Goal: Information Seeking & Learning: Learn about a topic

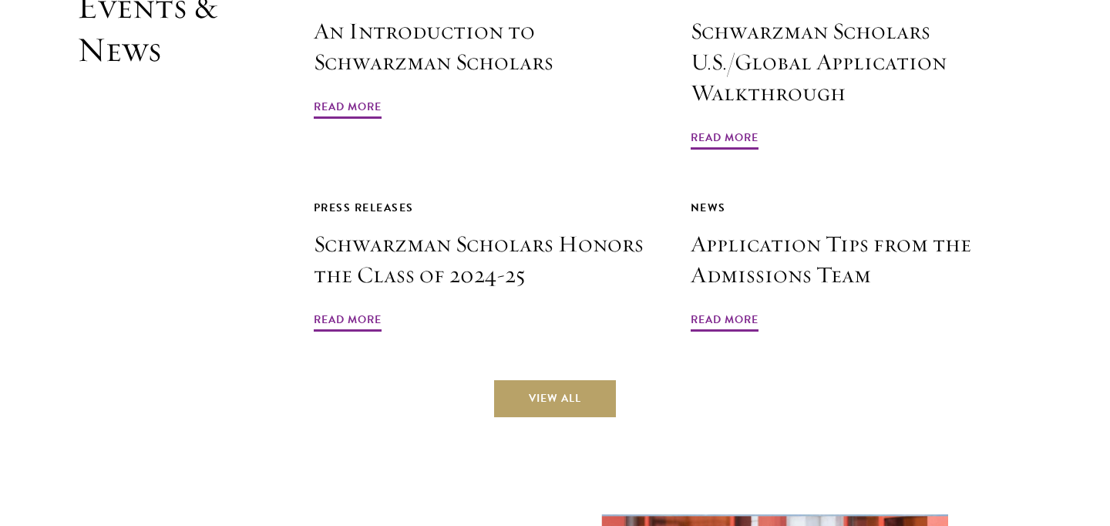
scroll to position [3652, 0]
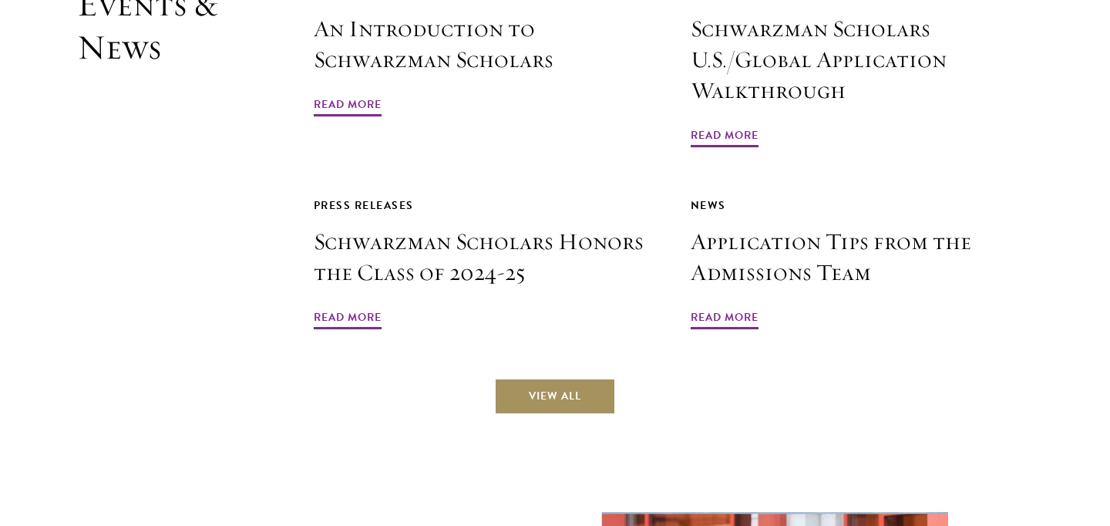
click at [533, 378] on link "View All" at bounding box center [555, 396] width 122 height 37
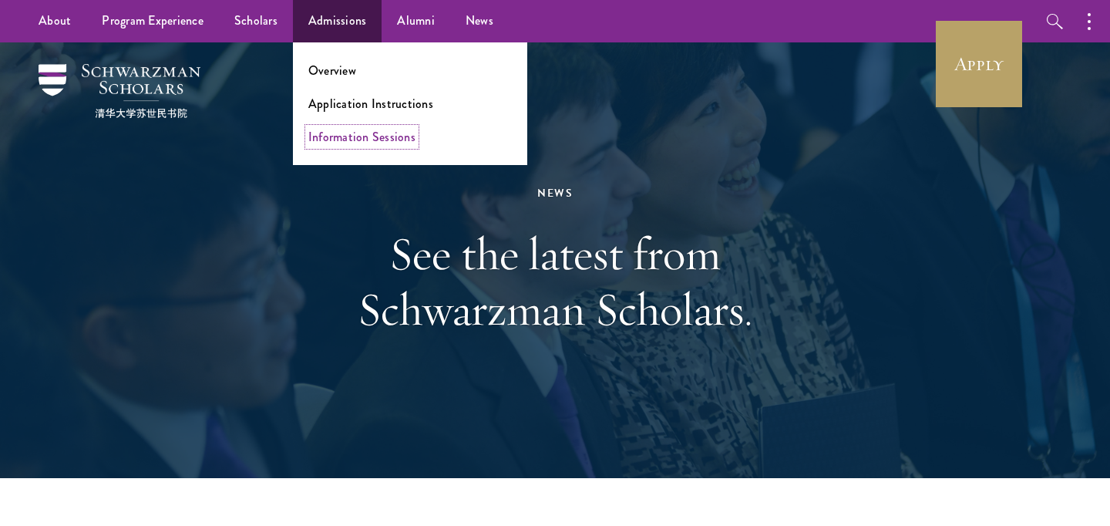
click at [362, 144] on link "Information Sessions" at bounding box center [361, 137] width 107 height 18
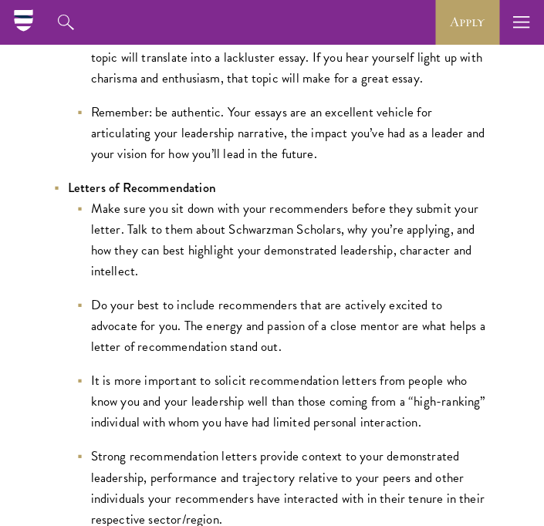
scroll to position [1676, 0]
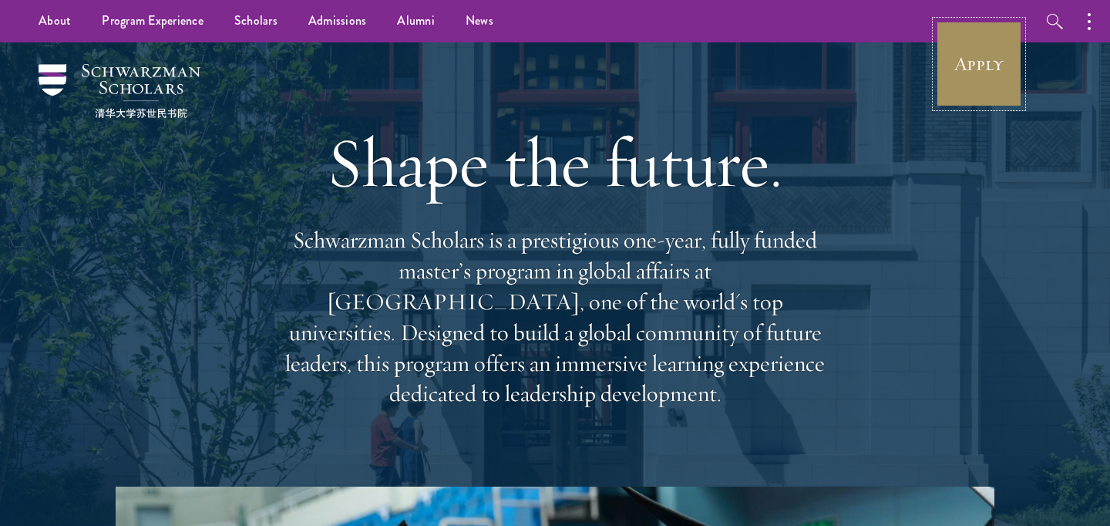
click at [978, 57] on link "Apply" at bounding box center [979, 64] width 86 height 86
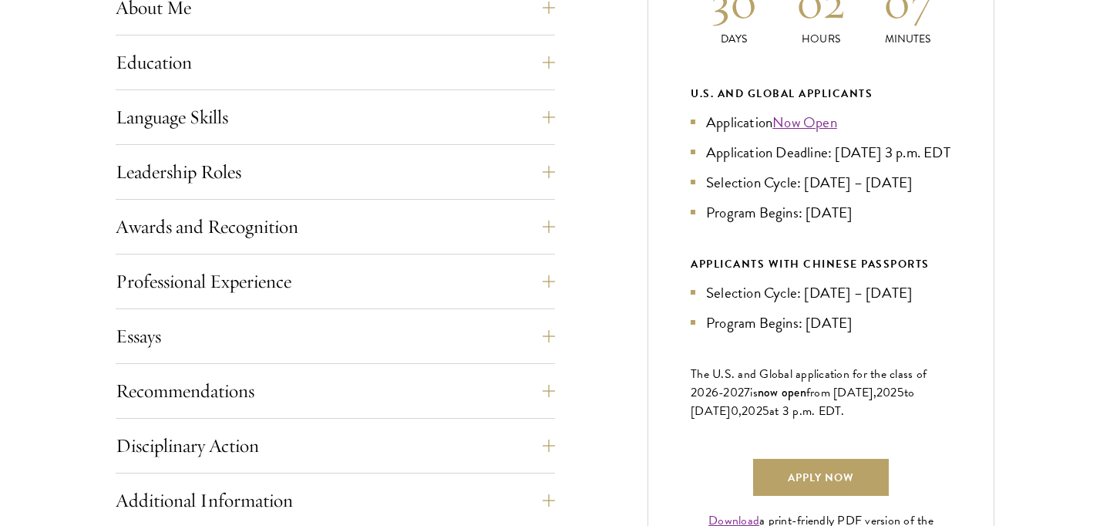
scroll to position [800, 0]
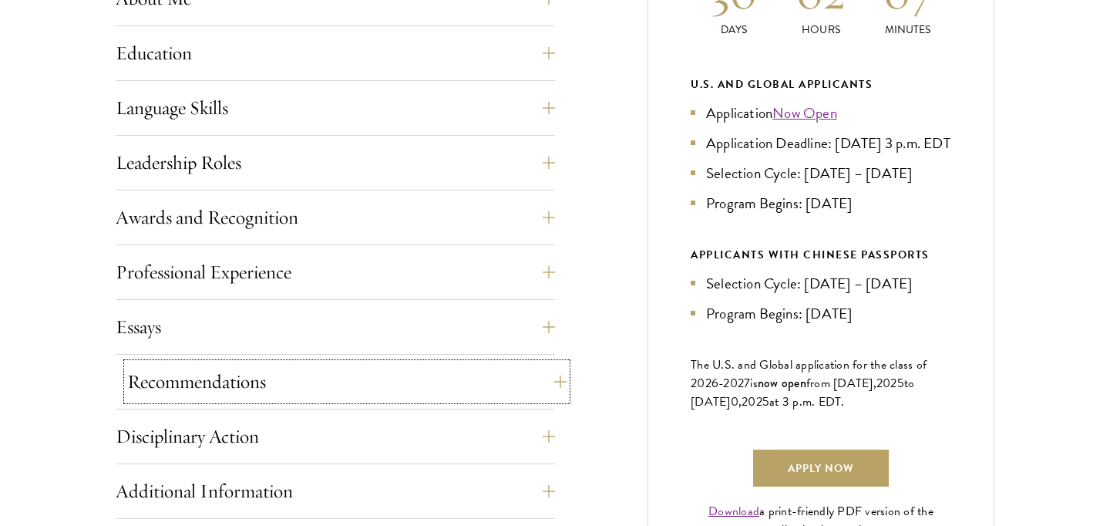
click at [249, 382] on button "Recommendations" at bounding box center [346, 381] width 439 height 37
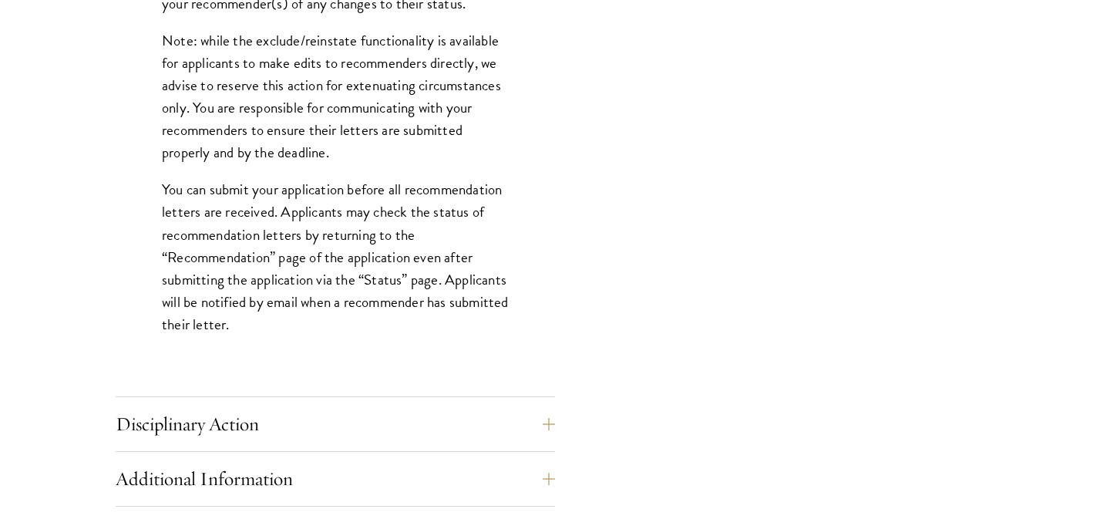
scroll to position [2076, 0]
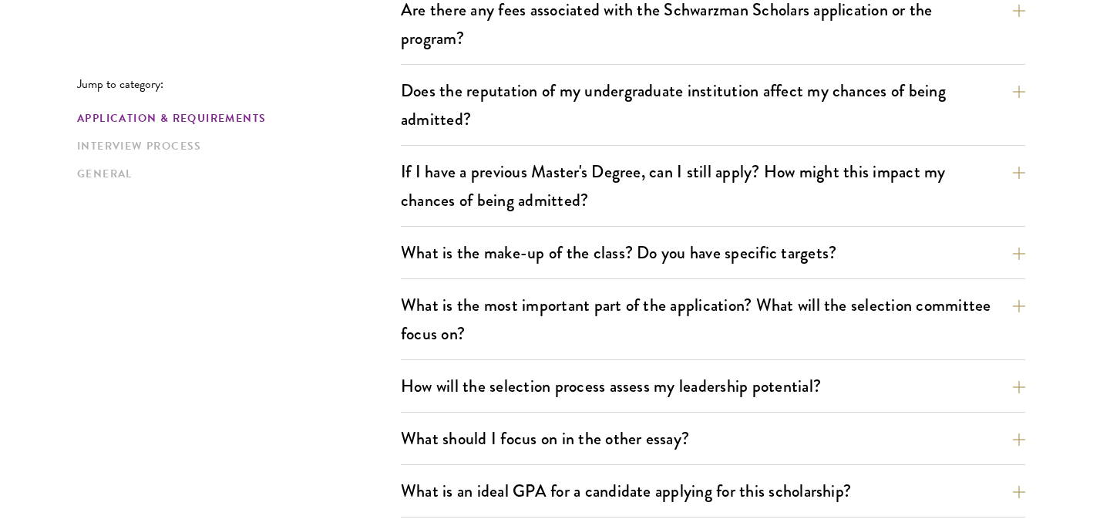
scroll to position [644, 0]
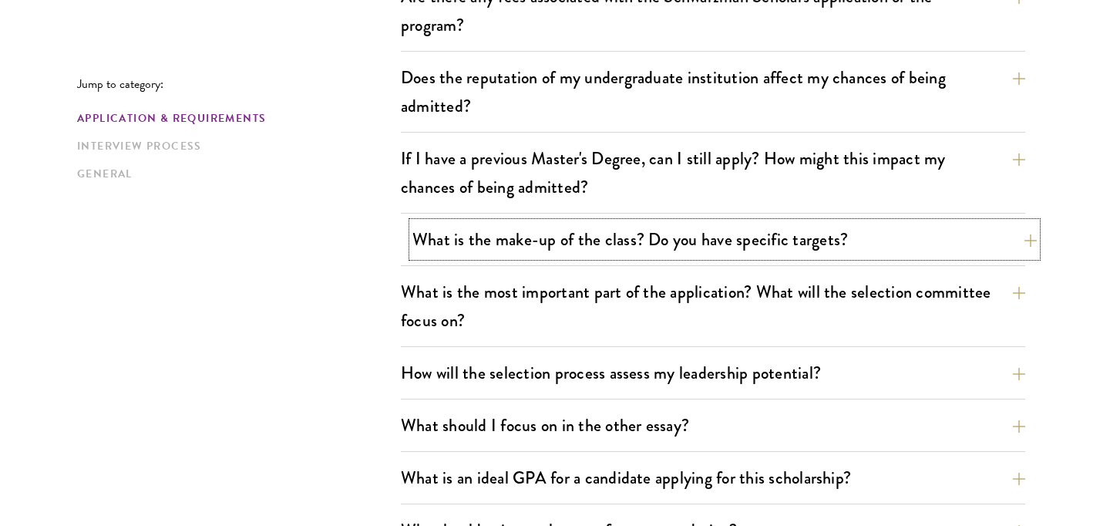
click at [416, 228] on button "What is the make-up of the class? Do you have specific targets?" at bounding box center [725, 239] width 625 height 35
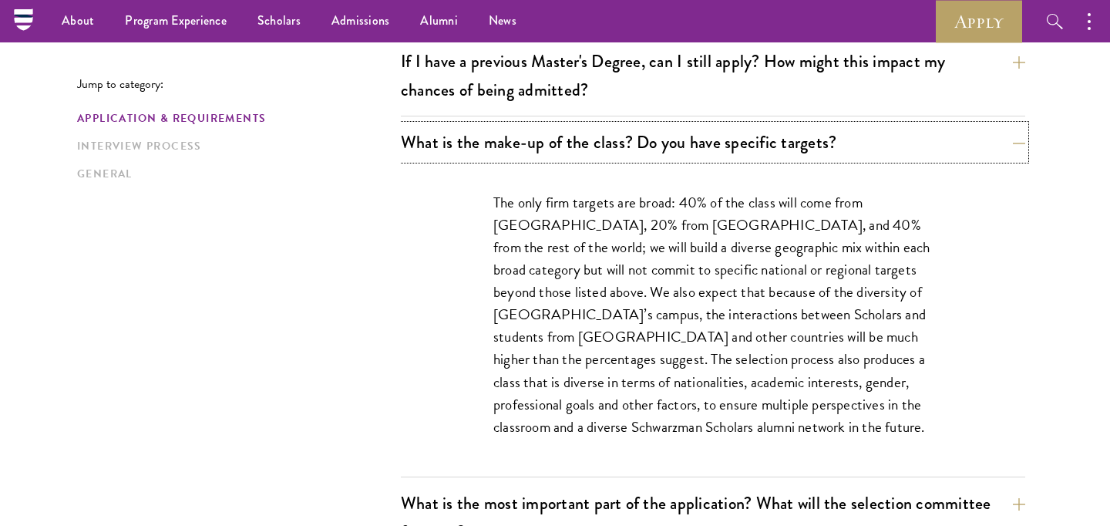
scroll to position [734, 0]
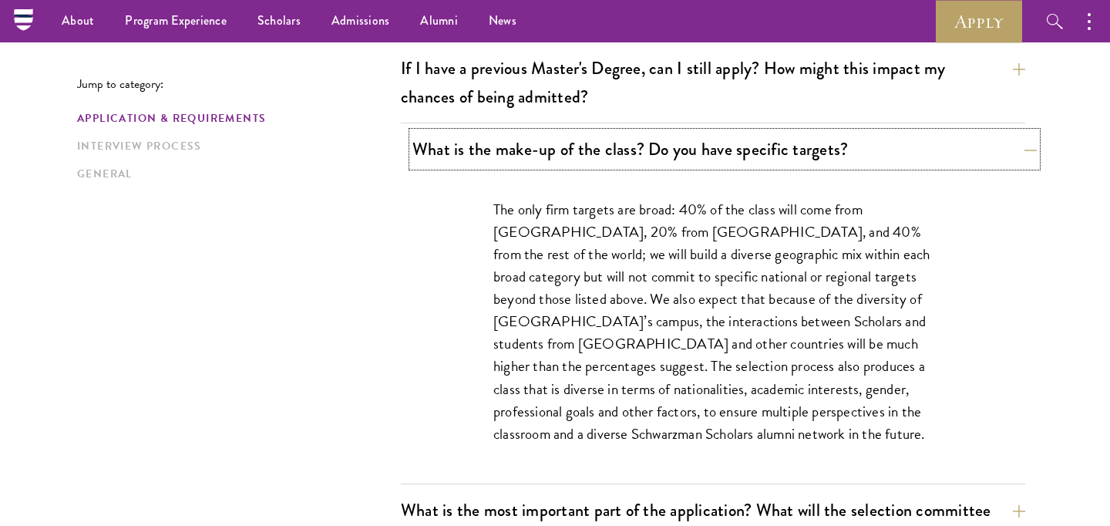
click at [441, 142] on button "What is the make-up of the class? Do you have specific targets?" at bounding box center [725, 149] width 625 height 35
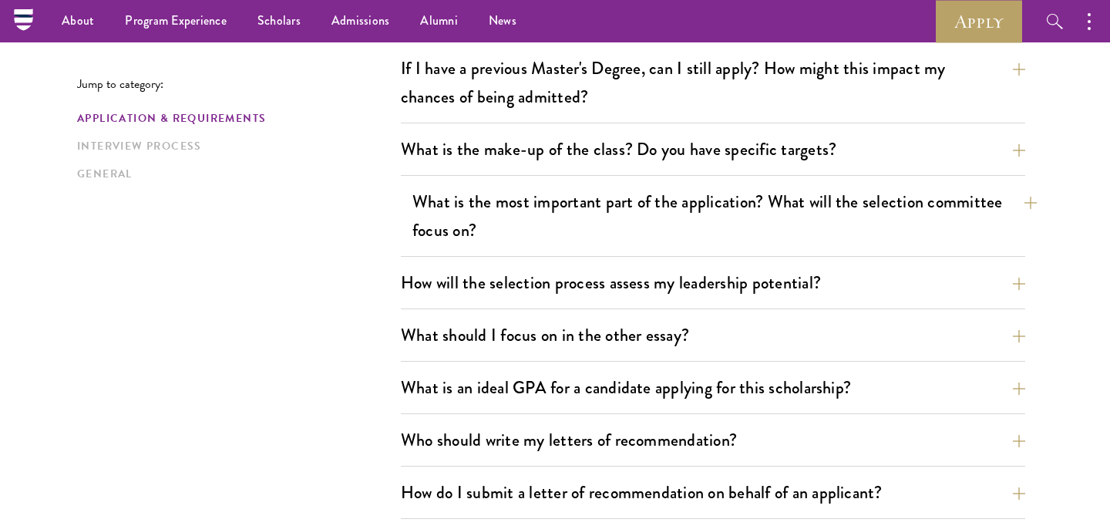
click at [437, 236] on button "What is the most important part of the application? What will the selection com…" at bounding box center [725, 215] width 625 height 63
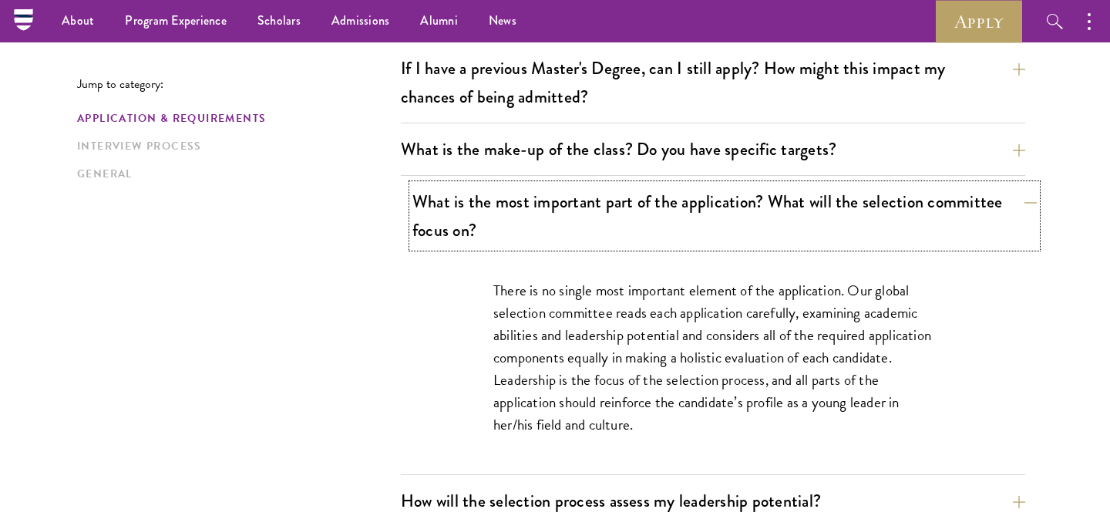
click at [437, 236] on button "What is the most important part of the application? What will the selection com…" at bounding box center [725, 215] width 625 height 63
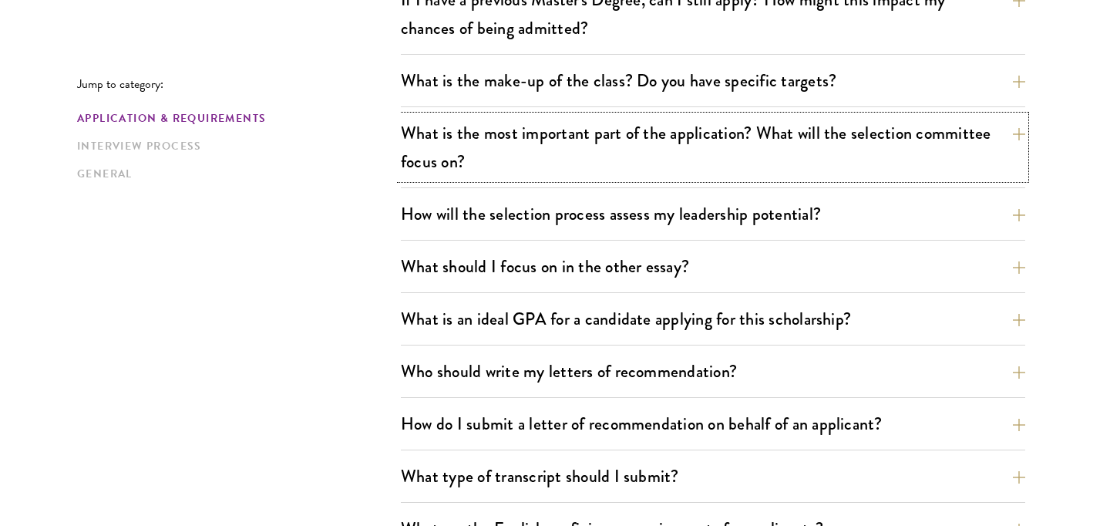
scroll to position [803, 0]
click at [492, 305] on button "What is an ideal GPA for a candidate applying for this scholarship?" at bounding box center [725, 318] width 625 height 35
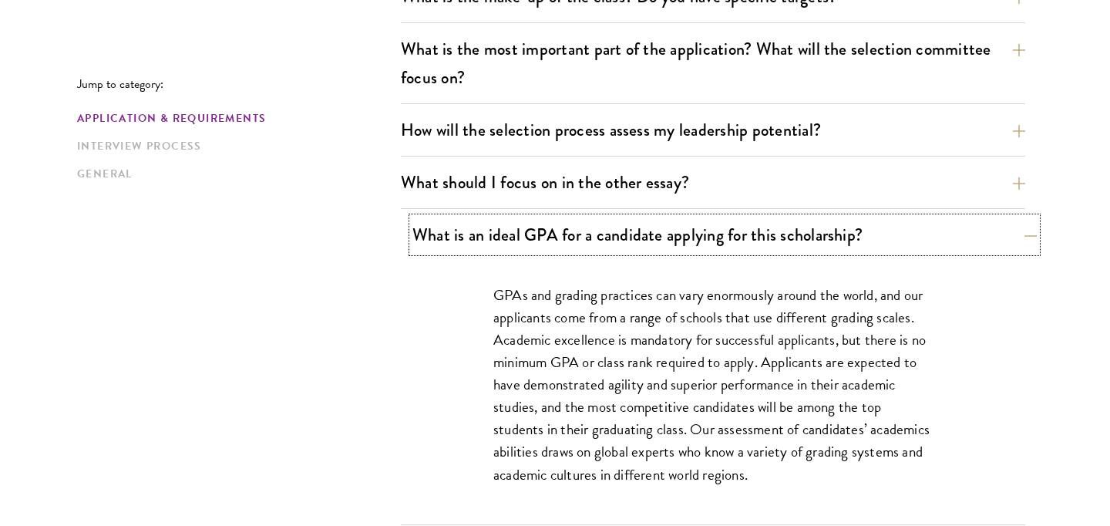
scroll to position [892, 0]
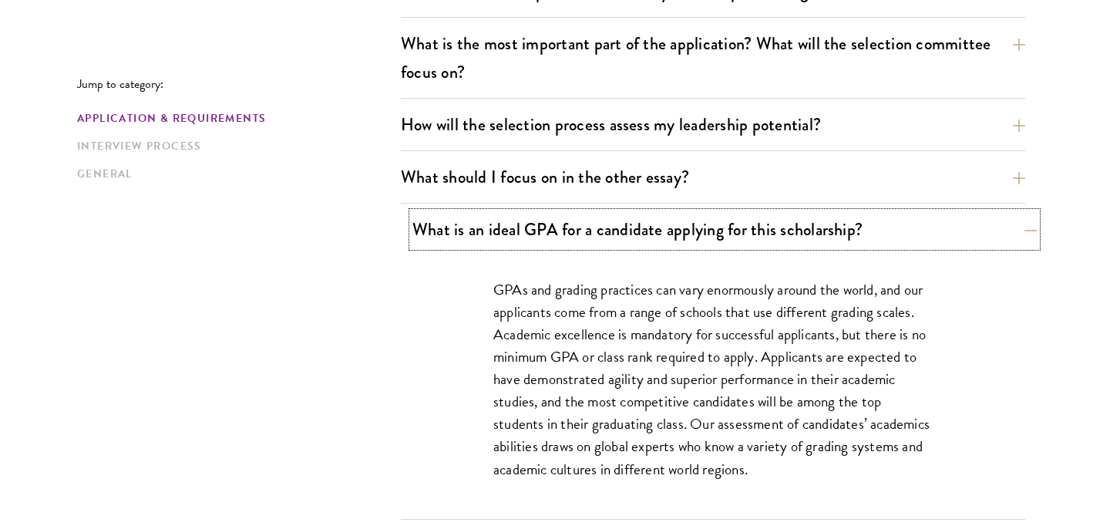
click at [604, 214] on button "What is an ideal GPA for a candidate applying for this scholarship?" at bounding box center [725, 229] width 625 height 35
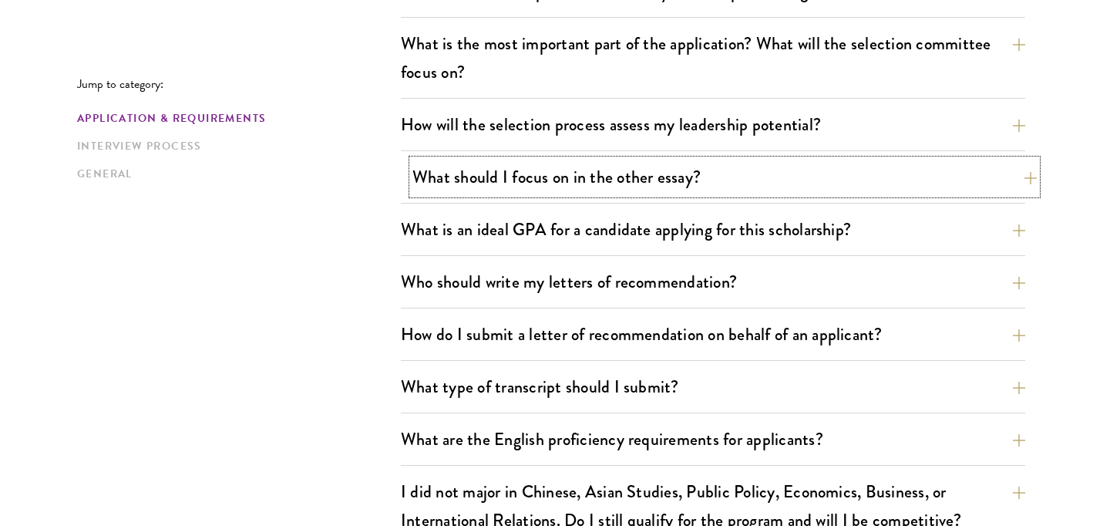
click at [616, 169] on button "What should I focus on in the other essay?" at bounding box center [725, 177] width 625 height 35
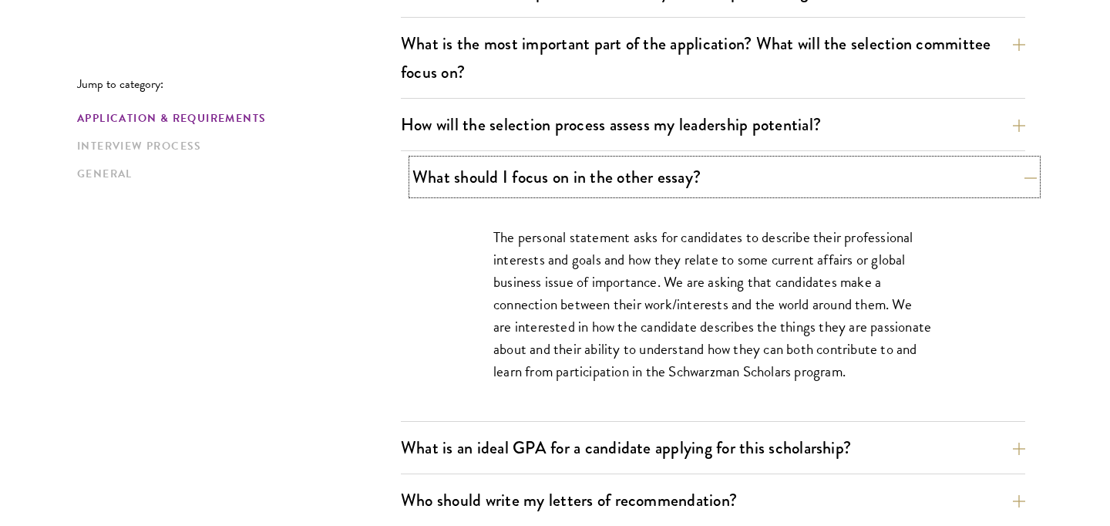
click at [616, 169] on button "What should I focus on in the other essay?" at bounding box center [725, 177] width 625 height 35
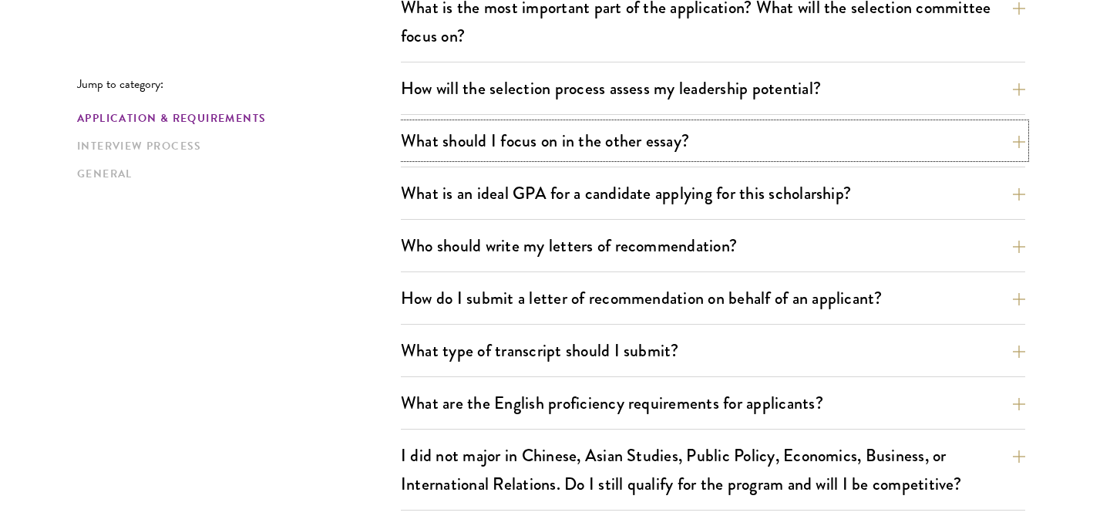
scroll to position [938, 0]
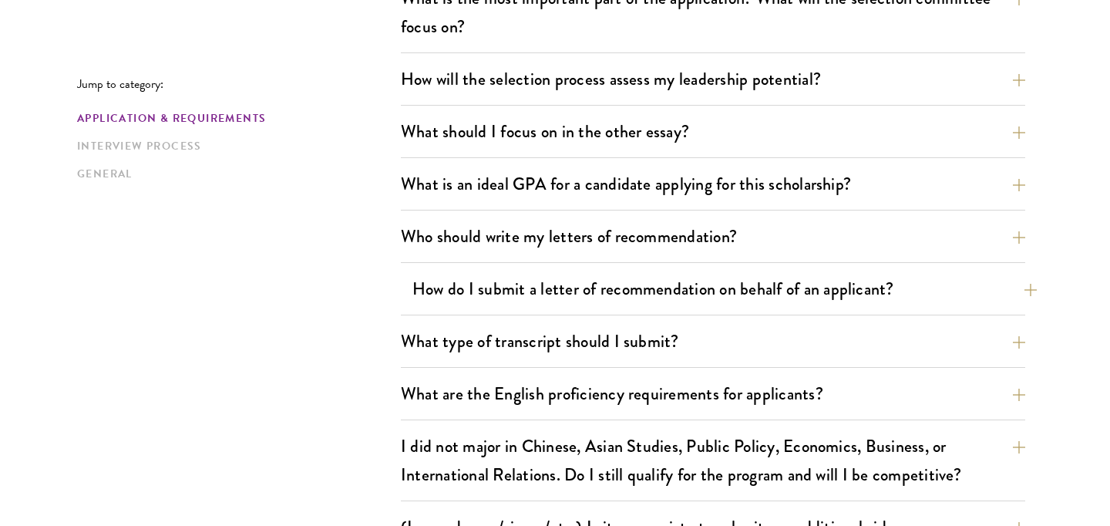
click at [431, 299] on button "How do I submit a letter of recommendation on behalf of an applicant?" at bounding box center [725, 288] width 625 height 35
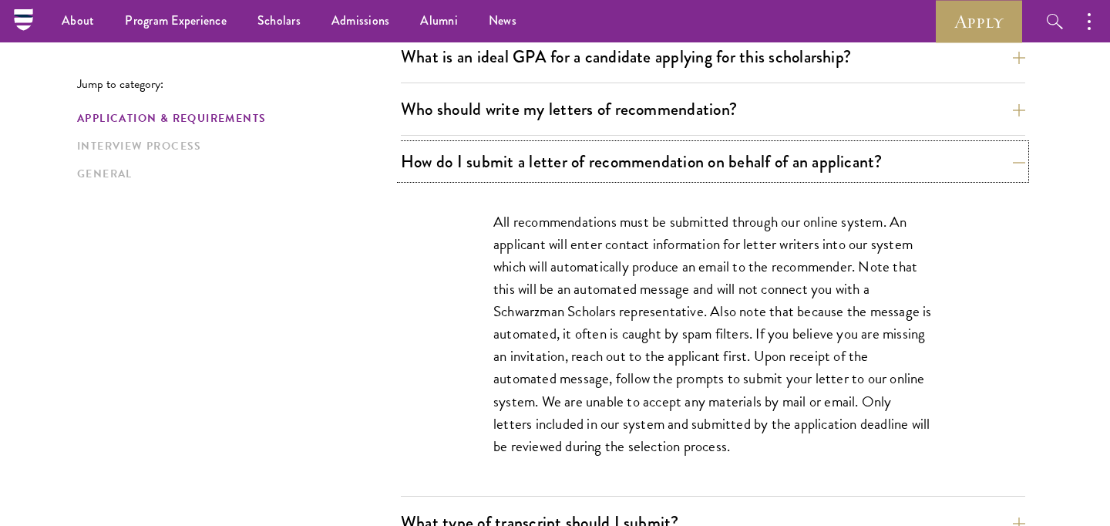
scroll to position [1050, 0]
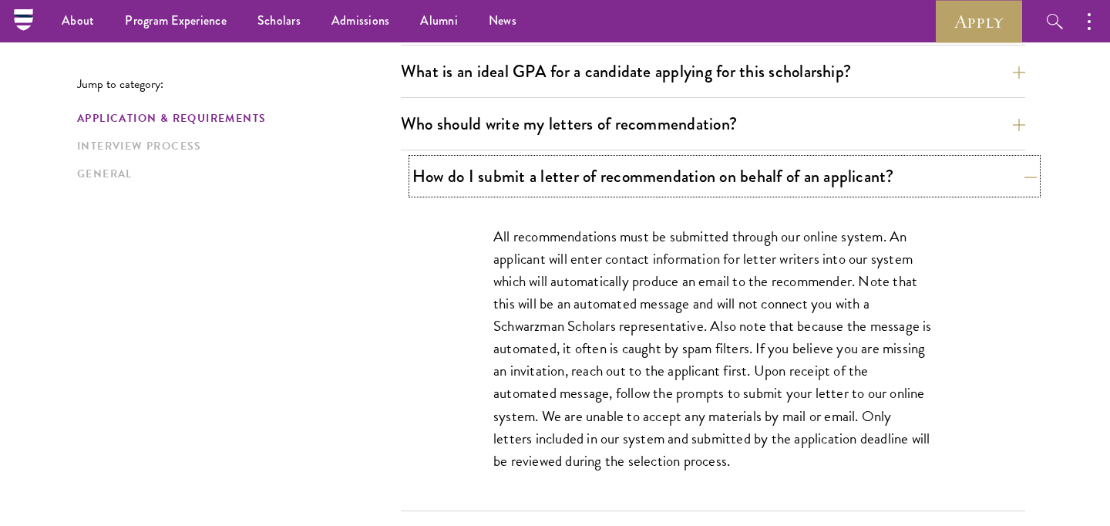
click at [523, 187] on button "How do I submit a letter of recommendation on behalf of an applicant?" at bounding box center [725, 176] width 625 height 35
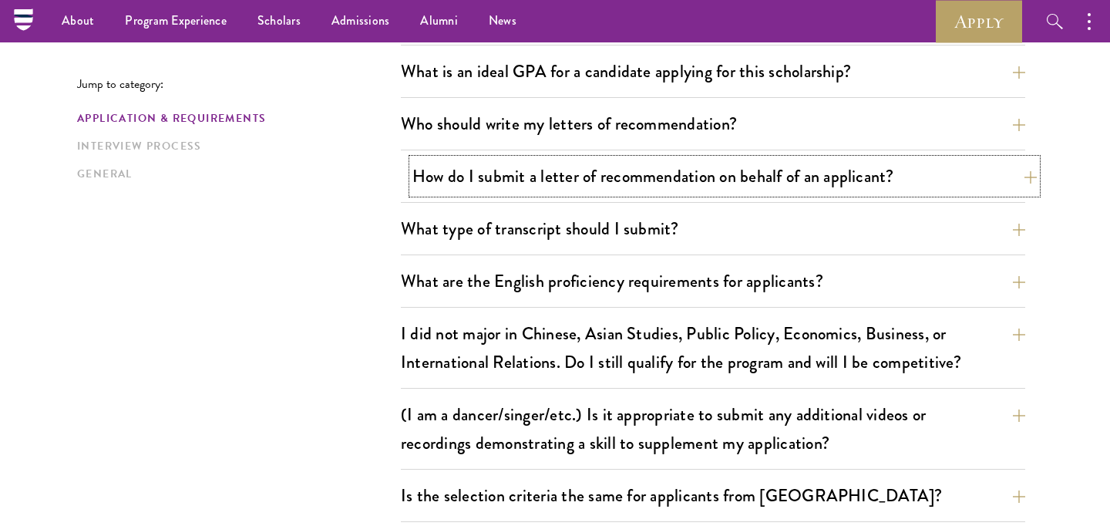
click at [540, 185] on button "How do I submit a letter of recommendation on behalf of an applicant?" at bounding box center [725, 176] width 625 height 35
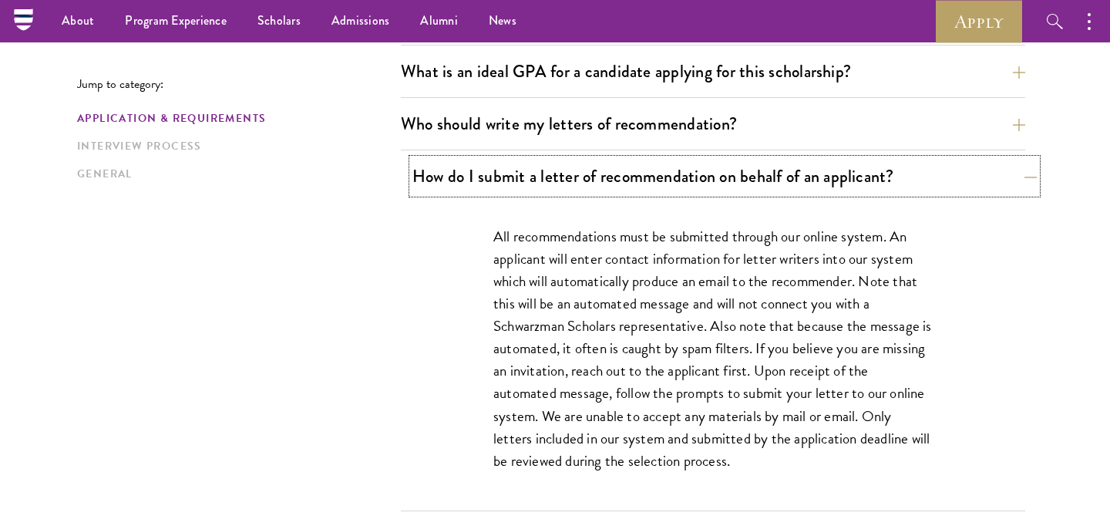
click at [540, 185] on button "How do I submit a letter of recommendation on behalf of an applicant?" at bounding box center [725, 176] width 625 height 35
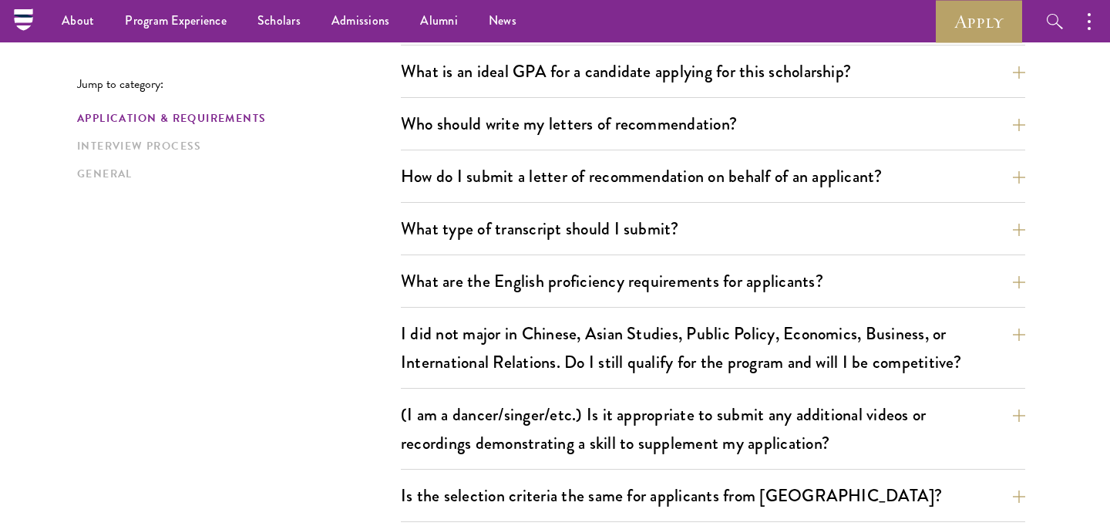
click at [519, 147] on div "Who should write my letters of recommendation? All applicants including Current…" at bounding box center [713, 128] width 625 height 44
click at [532, 122] on button "Who should write my letters of recommendation?" at bounding box center [725, 123] width 625 height 35
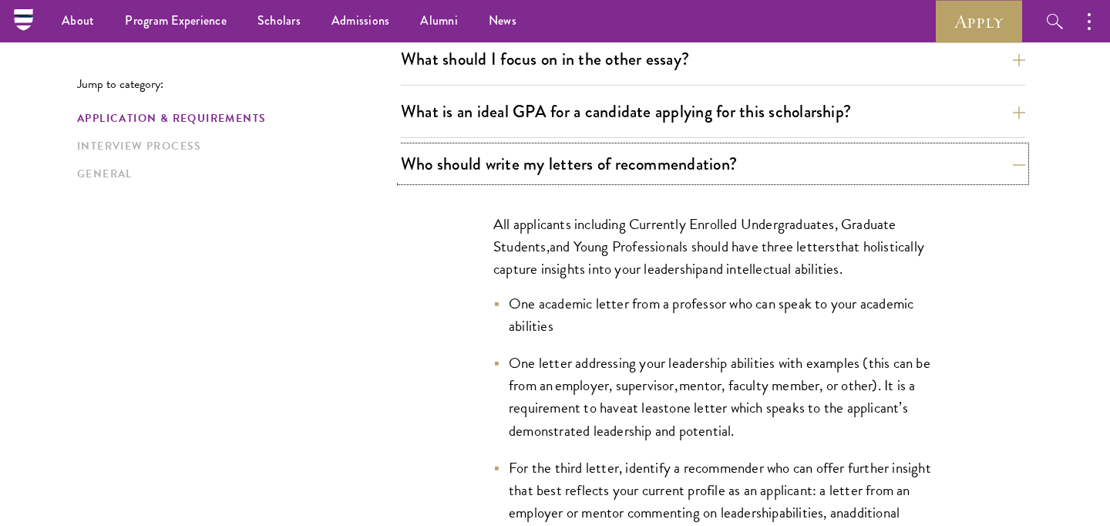
scroll to position [1009, 0]
click at [554, 155] on button "Who should write my letters of recommendation?" at bounding box center [725, 164] width 625 height 35
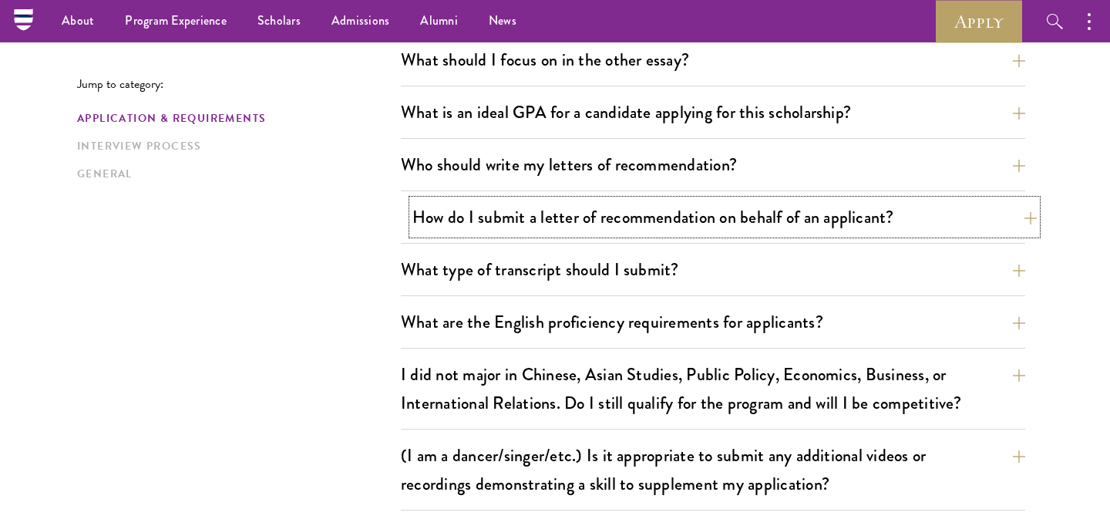
click at [551, 217] on button "How do I submit a letter of recommendation on behalf of an applicant?" at bounding box center [725, 217] width 625 height 35
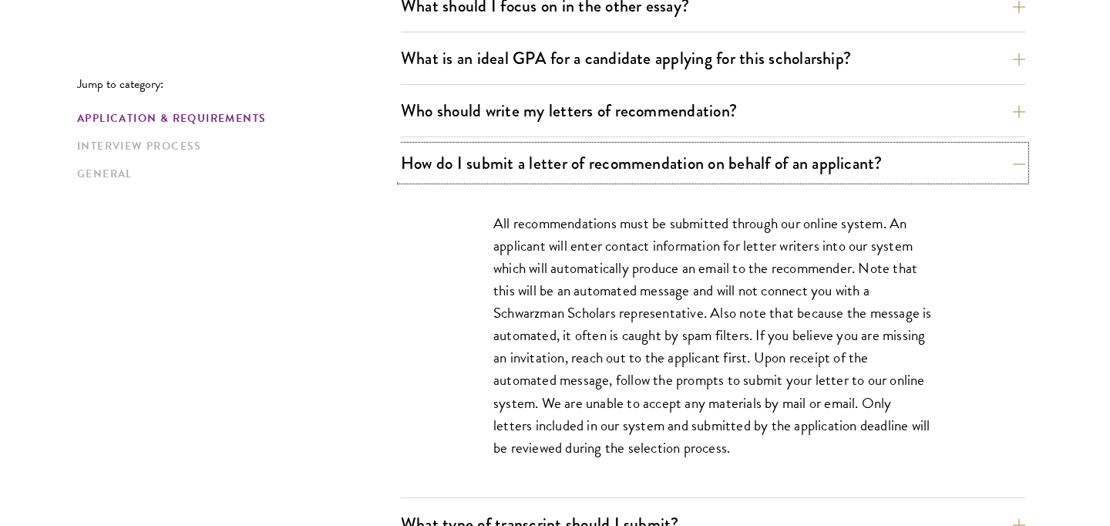
scroll to position [1079, 0]
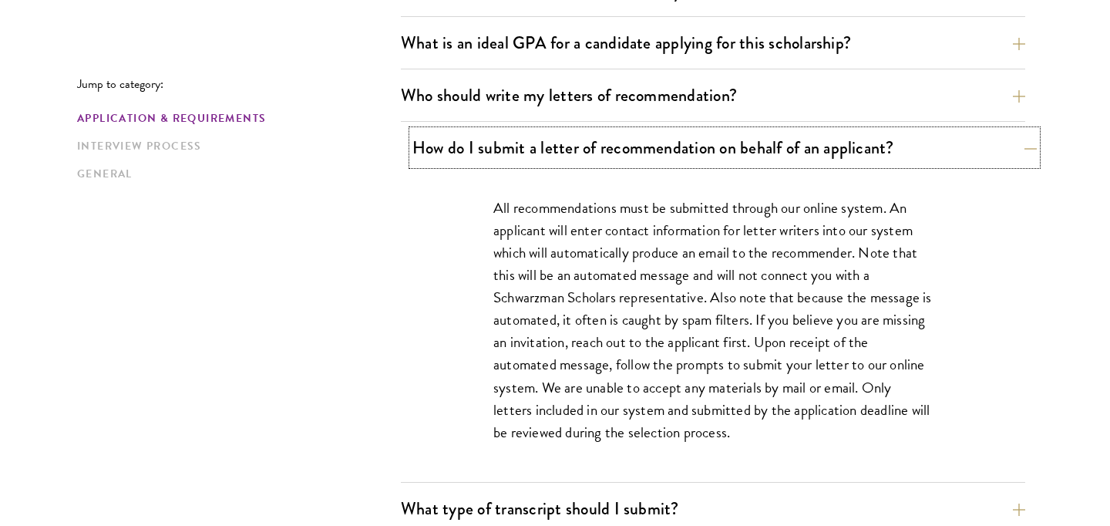
click at [436, 134] on button "How do I submit a letter of recommendation on behalf of an applicant?" at bounding box center [725, 147] width 625 height 35
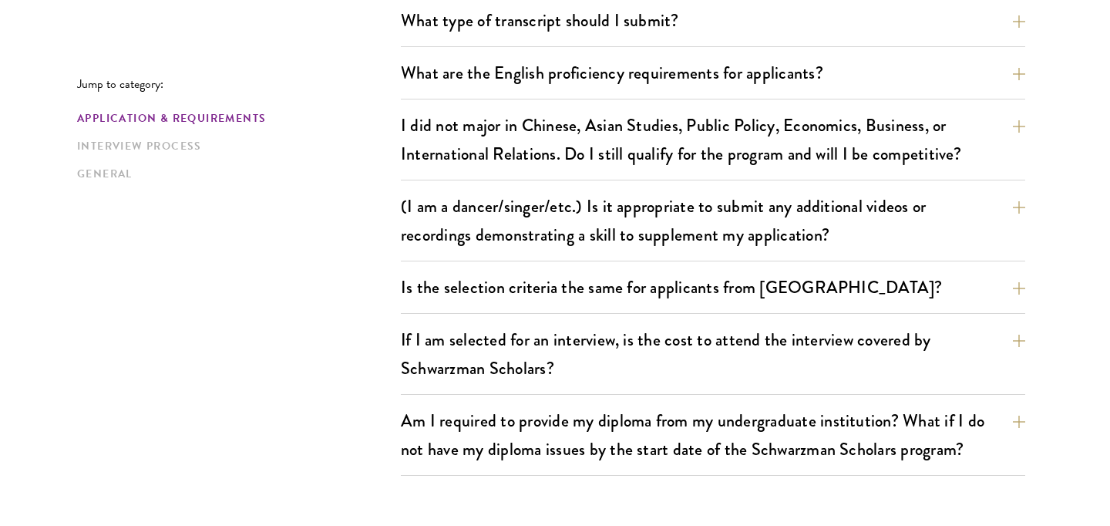
scroll to position [1259, 0]
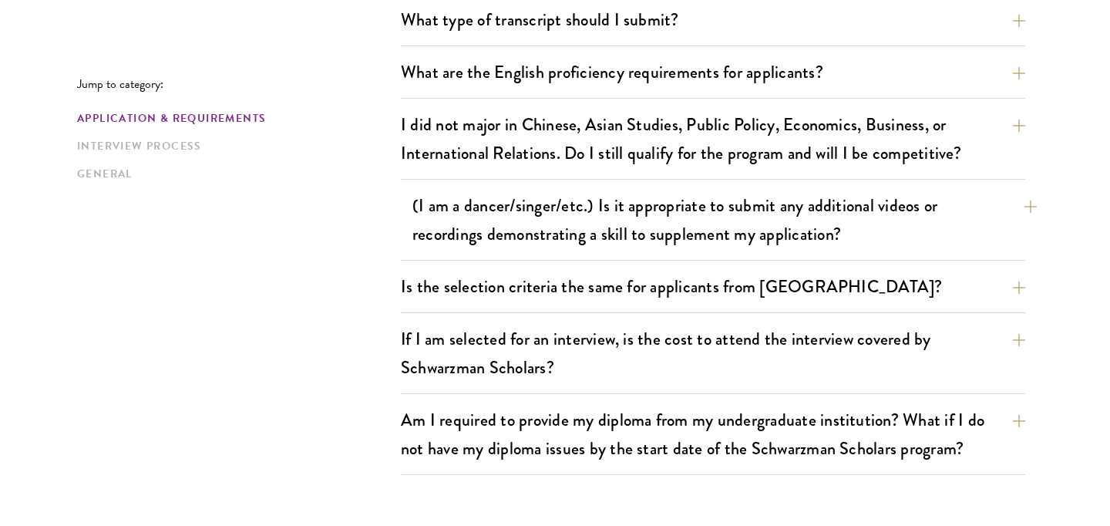
click at [402, 238] on div "(I am a dancer/singer/etc.) Is it appropriate to submit any additional videos o…" at bounding box center [713, 224] width 625 height 72
click at [487, 223] on button "(I am a dancer/singer/etc.) Is it appropriate to submit any additional videos o…" at bounding box center [725, 219] width 625 height 63
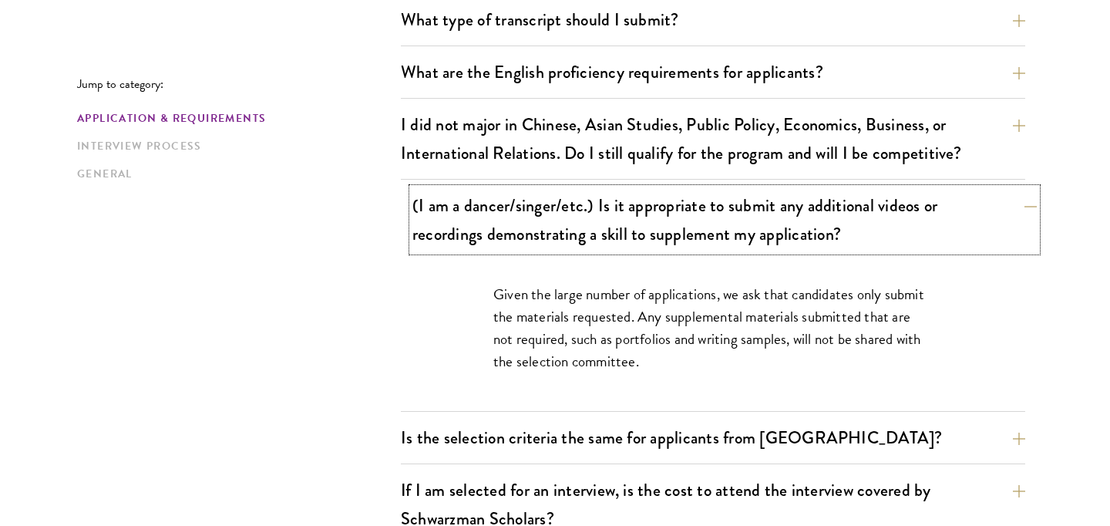
click at [487, 223] on button "(I am a dancer/singer/etc.) Is it appropriate to submit any additional videos o…" at bounding box center [725, 219] width 625 height 63
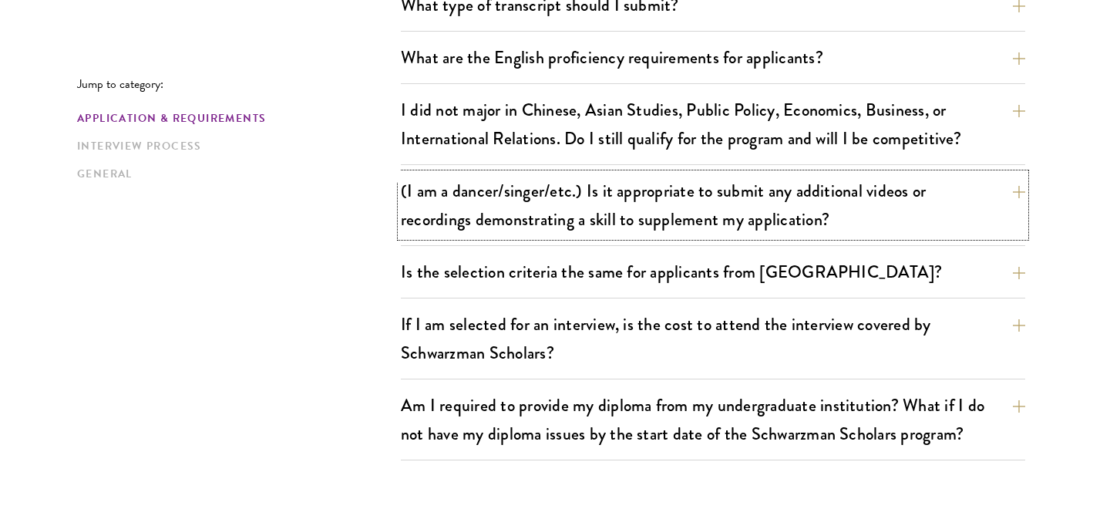
scroll to position [1278, 0]
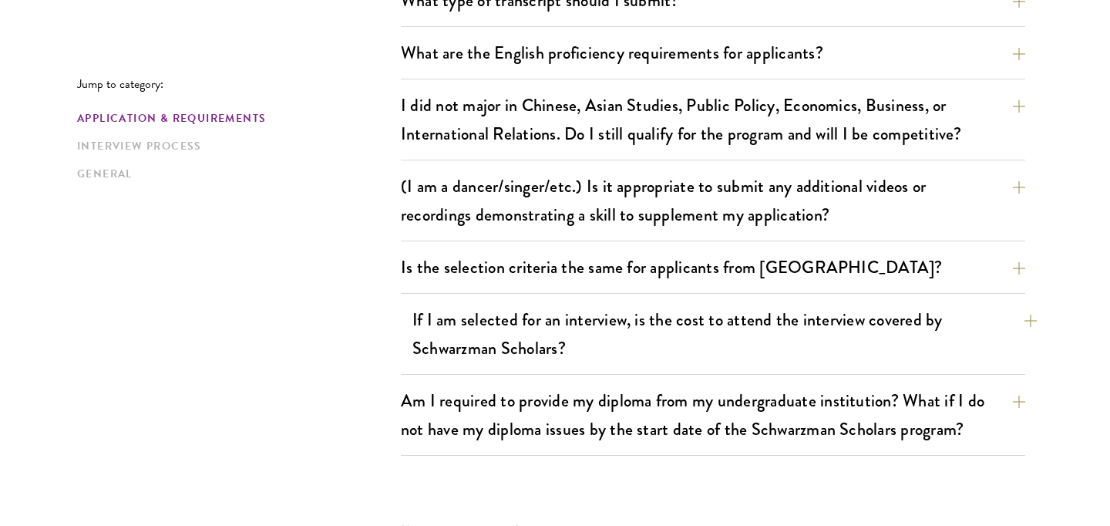
click at [453, 335] on button "If I am selected for an interview, is the cost to attend the interview covered …" at bounding box center [725, 333] width 625 height 63
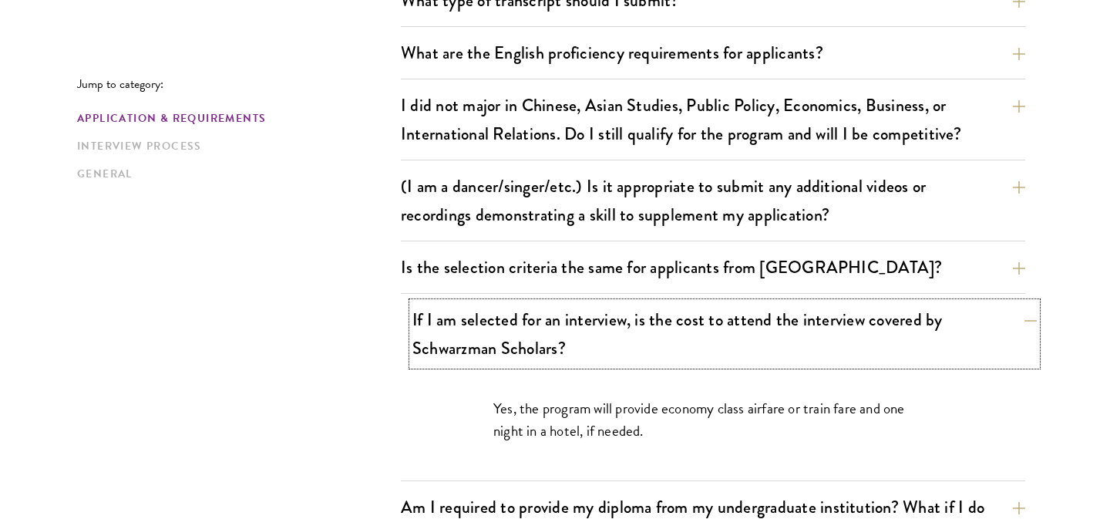
click at [453, 335] on button "If I am selected for an interview, is the cost to attend the interview covered …" at bounding box center [725, 333] width 625 height 63
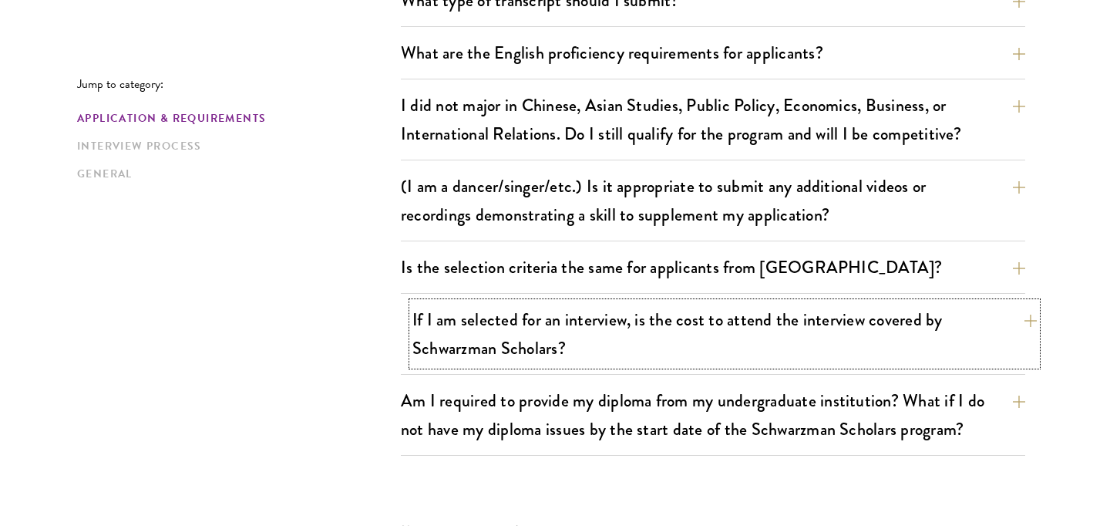
click at [453, 335] on button "If I am selected for an interview, is the cost to attend the interview covered …" at bounding box center [725, 333] width 625 height 63
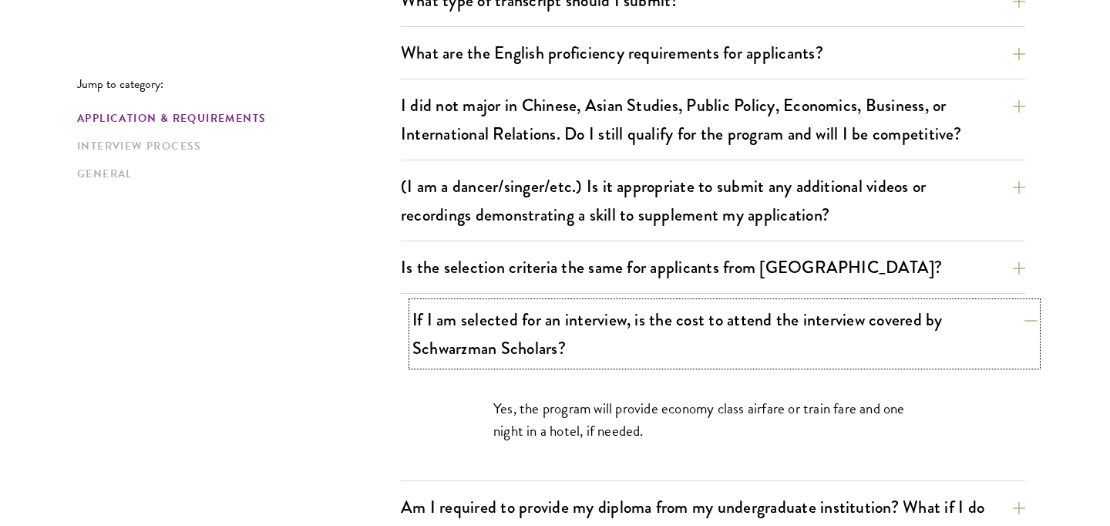
click at [453, 335] on button "If I am selected for an interview, is the cost to attend the interview covered …" at bounding box center [725, 333] width 625 height 63
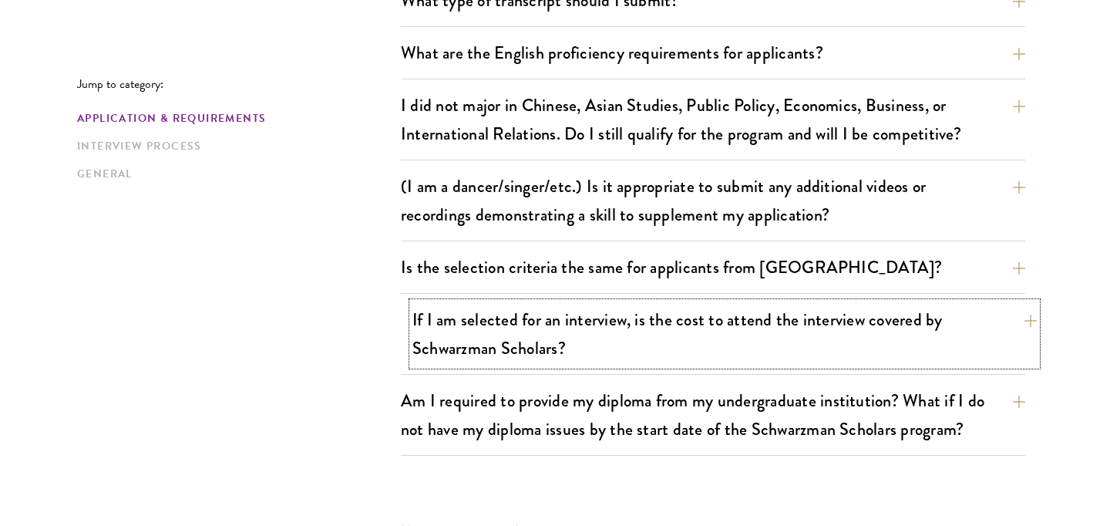
click at [453, 335] on button "If I am selected for an interview, is the cost to attend the interview covered …" at bounding box center [725, 333] width 625 height 63
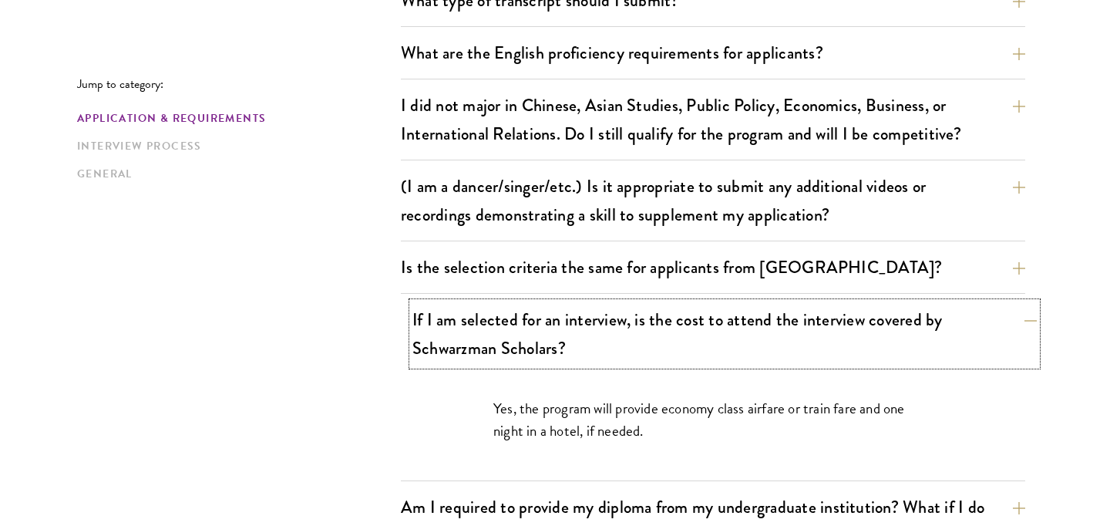
click at [453, 335] on button "If I am selected for an interview, is the cost to attend the interview covered …" at bounding box center [725, 333] width 625 height 63
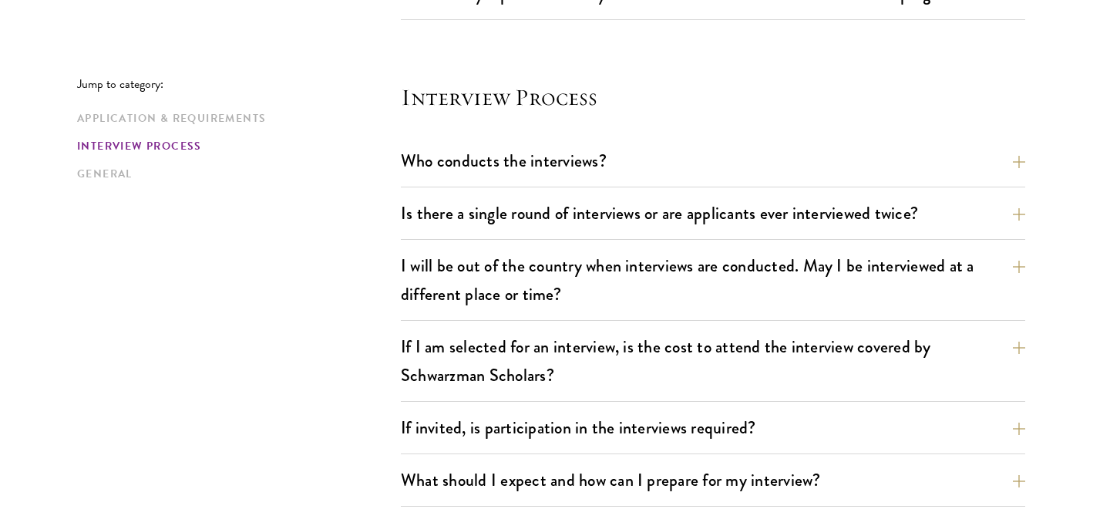
scroll to position [1720, 0]
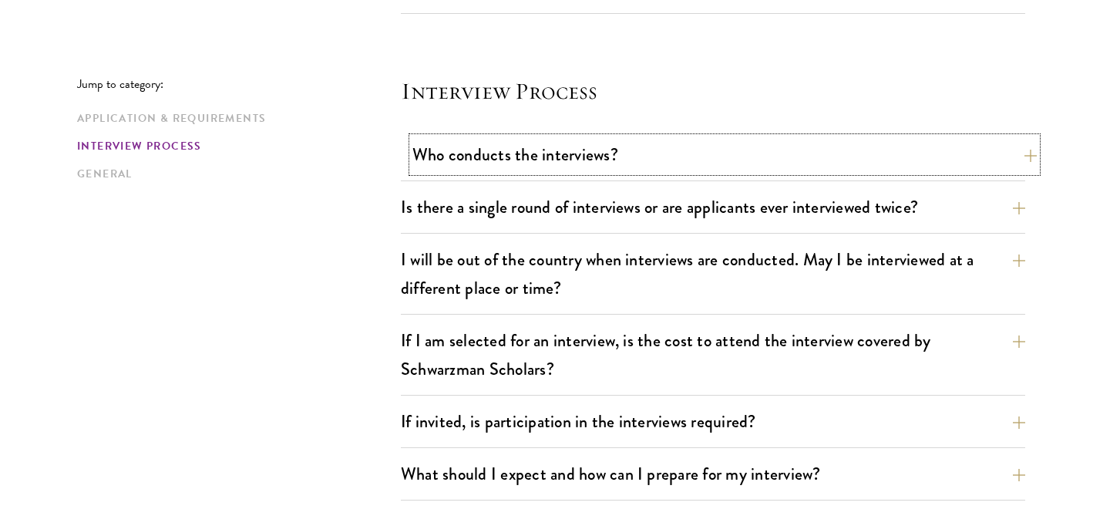
click at [510, 150] on button "Who conducts the interviews?" at bounding box center [725, 154] width 625 height 35
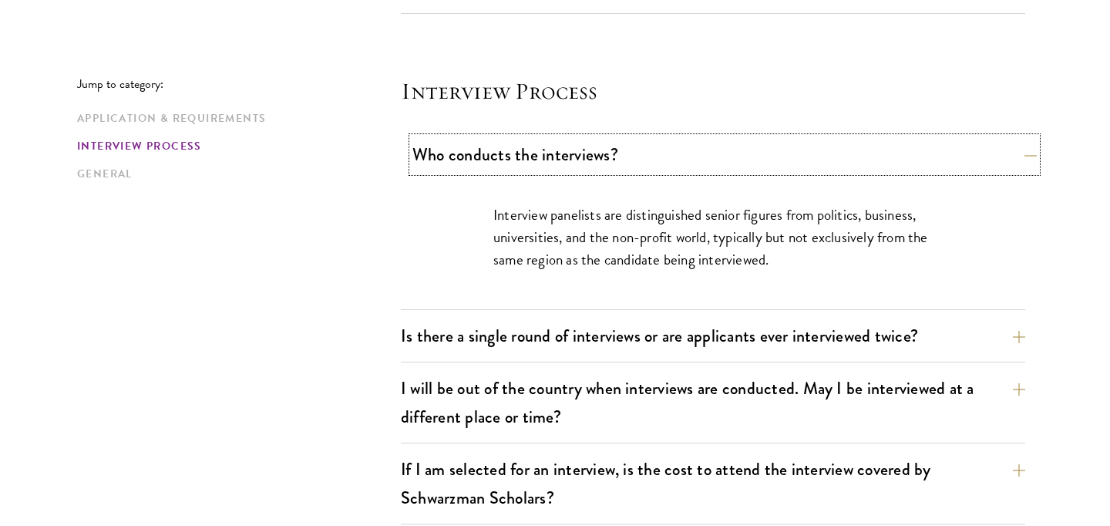
click at [510, 150] on button "Who conducts the interviews?" at bounding box center [725, 154] width 625 height 35
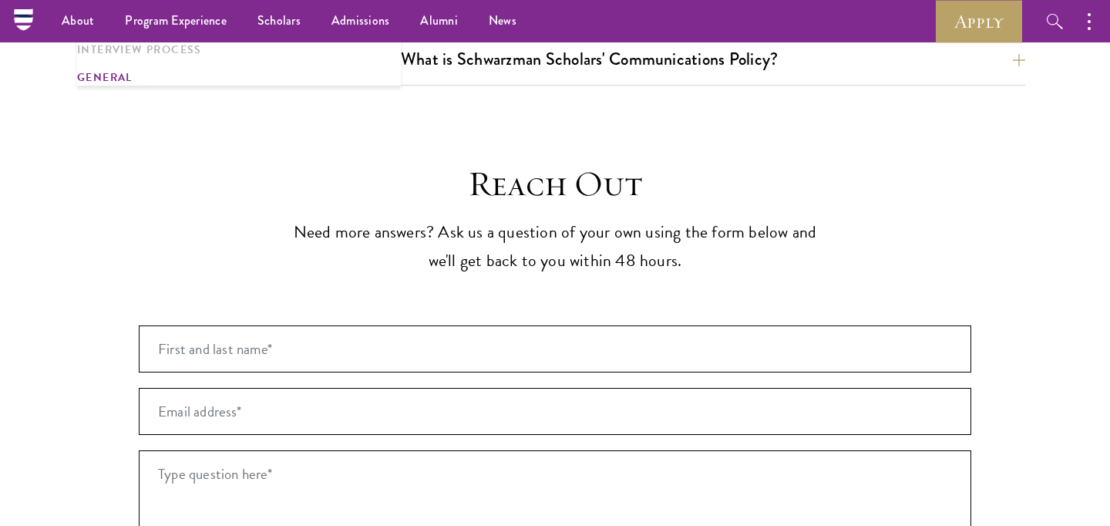
scroll to position [2837, 0]
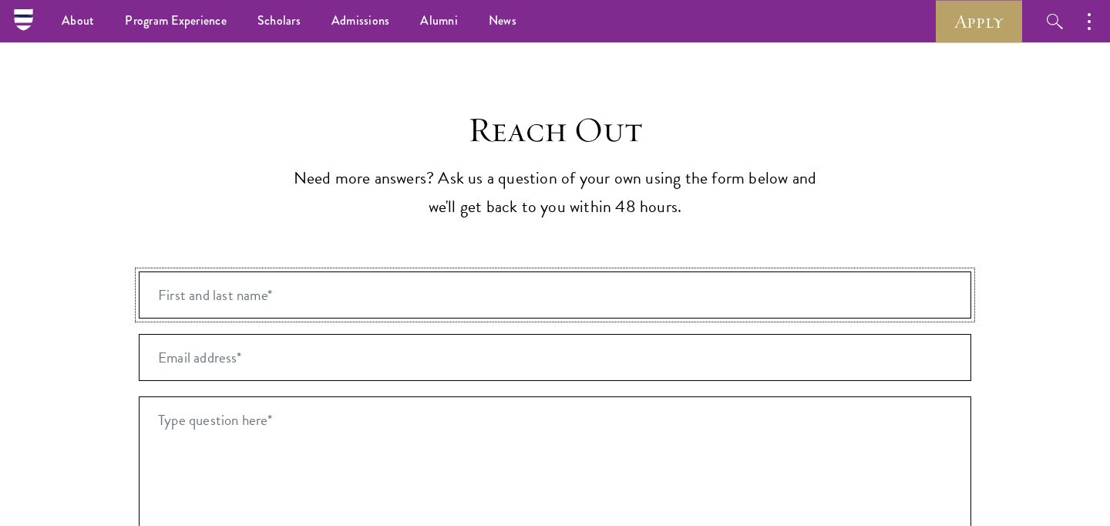
click at [245, 271] on input "First and last name* *" at bounding box center [555, 294] width 833 height 47
click at [196, 396] on textarea "Type question here* *" at bounding box center [555, 523] width 833 height 254
click at [35, 369] on section "Reach Out Need more answers? Ask us a question of your own using the form below…" at bounding box center [555, 526] width 1110 height 835
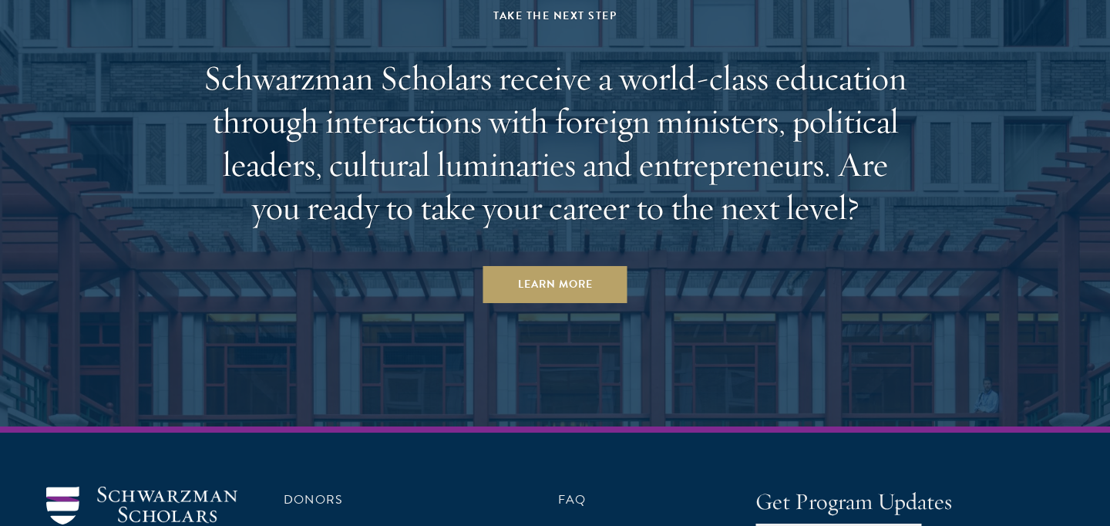
scroll to position [4177, 0]
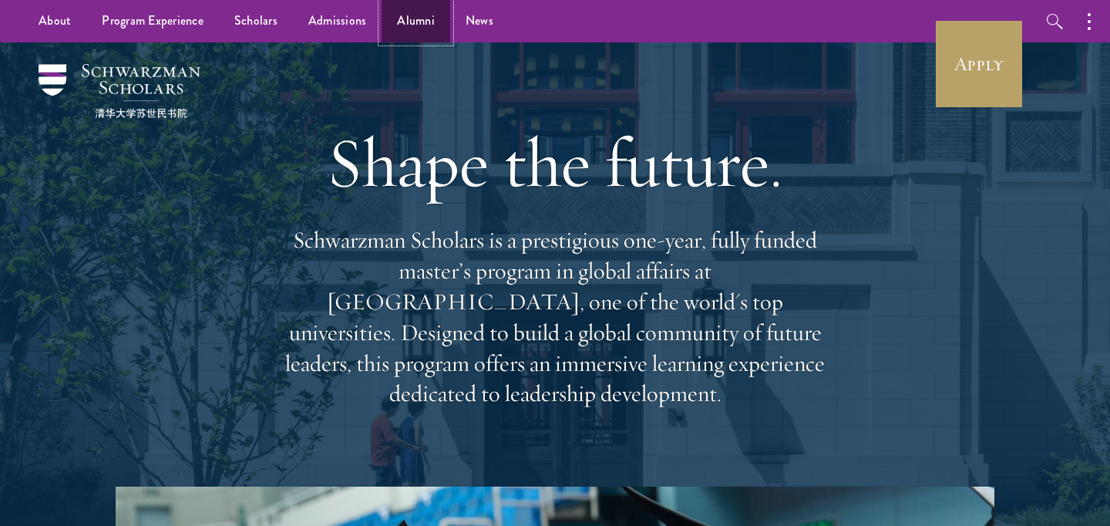
click at [406, 17] on link "Alumni" at bounding box center [416, 21] width 69 height 42
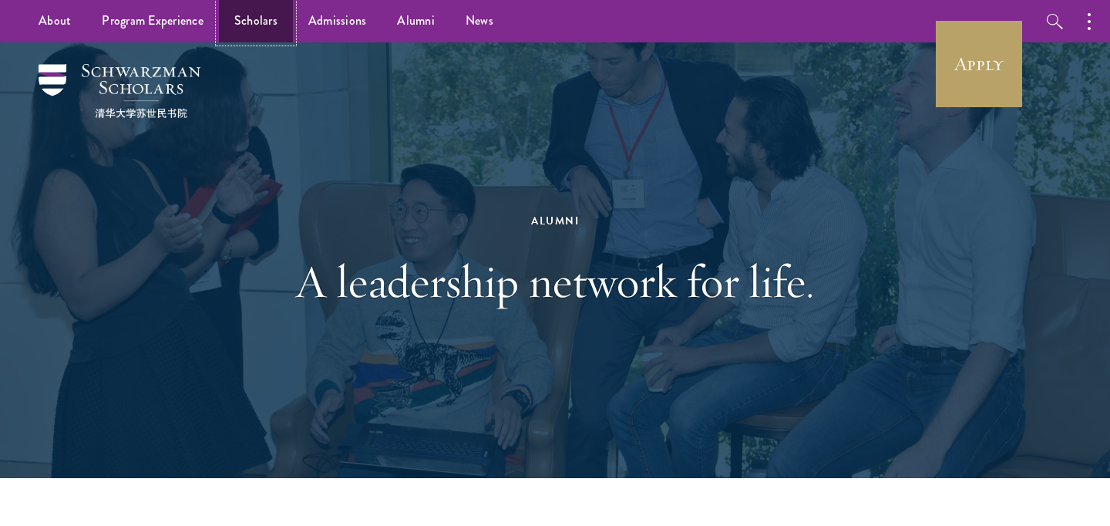
click at [251, 12] on link "Scholars" at bounding box center [256, 21] width 74 height 42
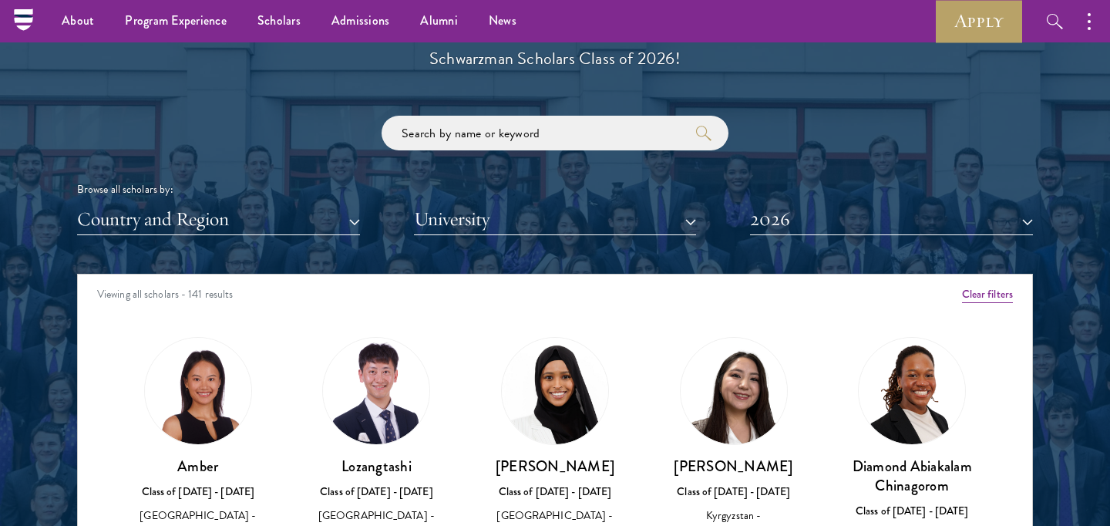
scroll to position [1774, 0]
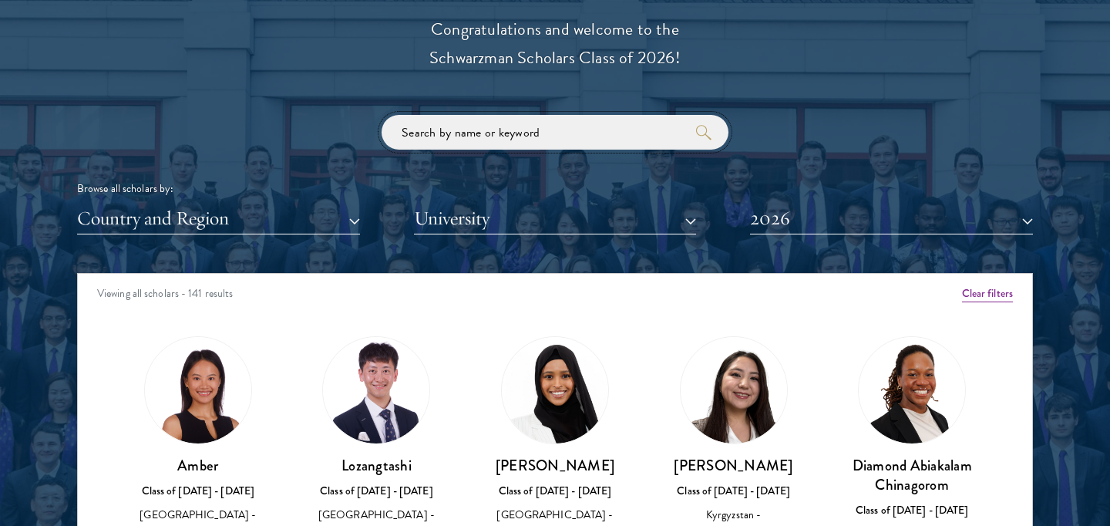
click at [474, 136] on input "search" at bounding box center [555, 132] width 347 height 35
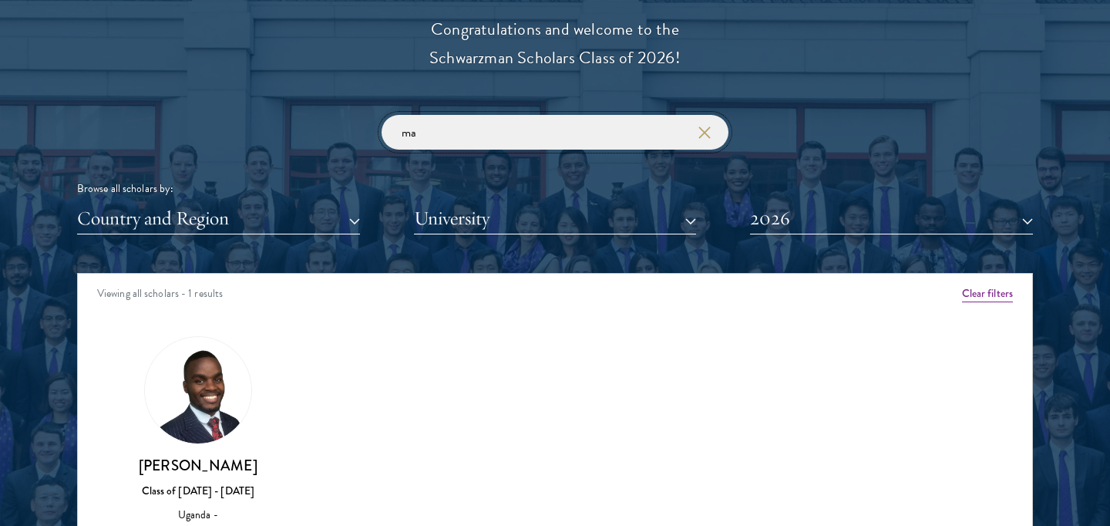
type input "m"
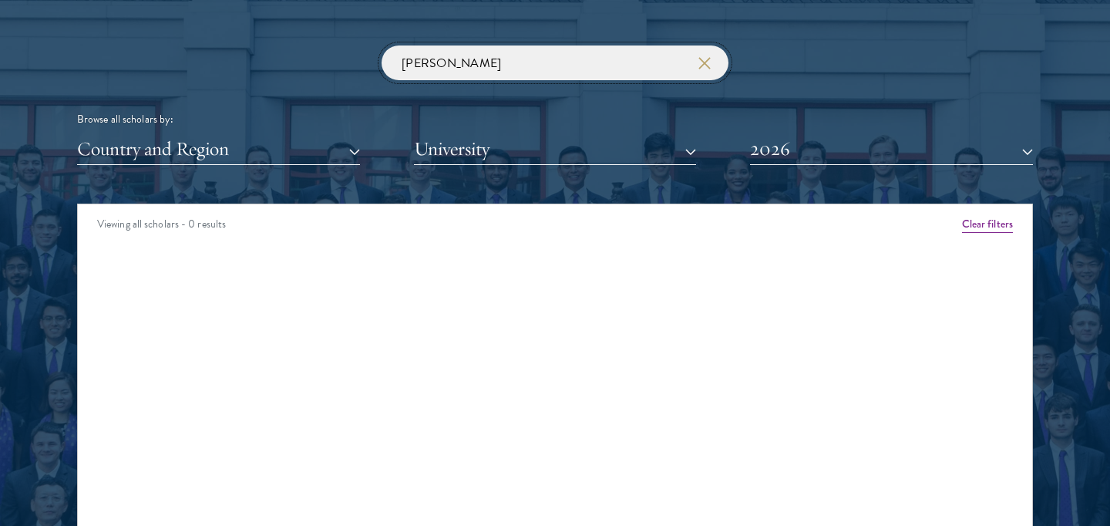
scroll to position [1844, 0]
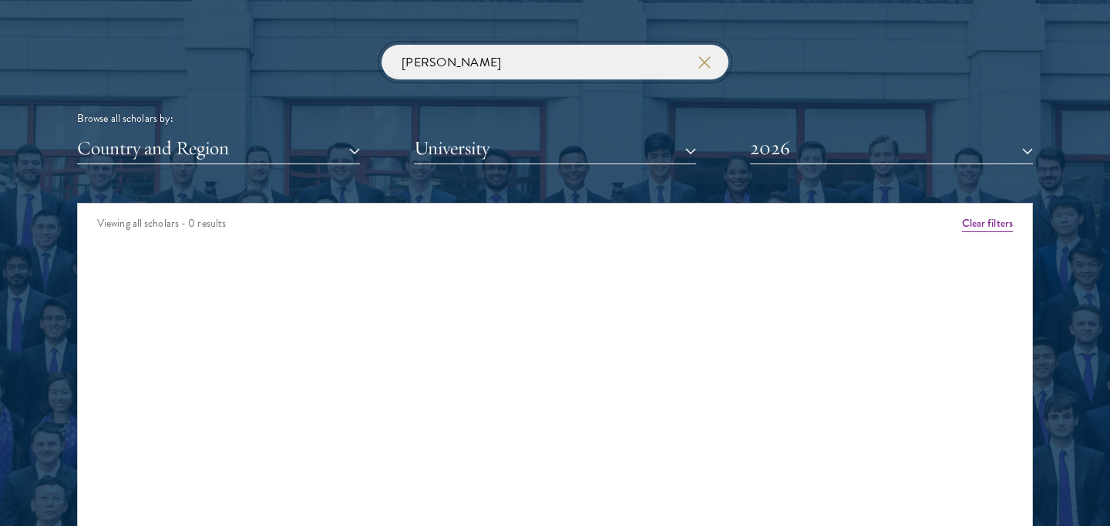
click at [418, 63] on input "[PERSON_NAME]" at bounding box center [555, 62] width 347 height 35
click at [714, 62] on input "[PERSON_NAME]" at bounding box center [555, 62] width 347 height 35
type input "[PERSON_NAME]"
click at [705, 64] on use "button" at bounding box center [704, 62] width 22 height 22
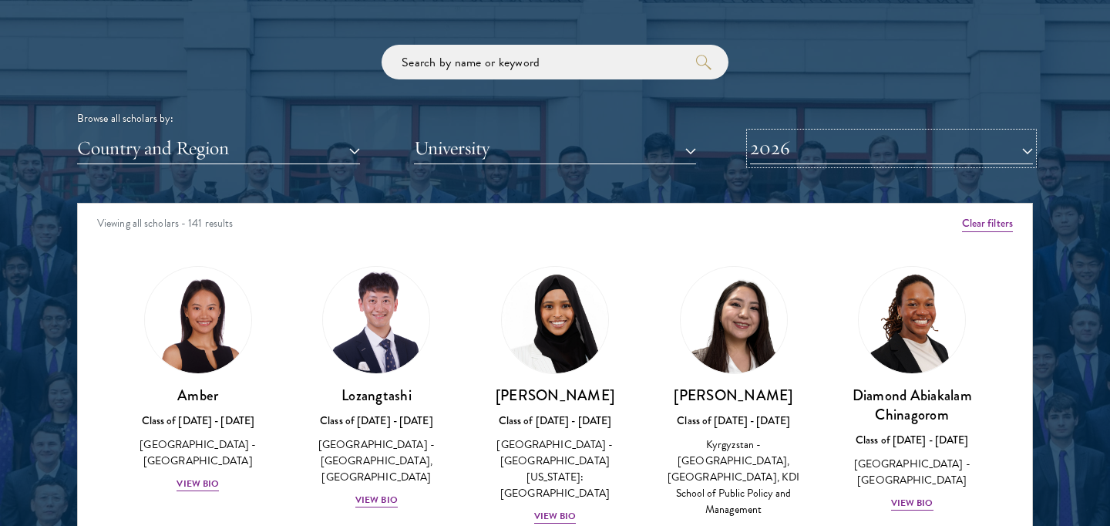
click at [836, 153] on button "2026" at bounding box center [891, 149] width 283 height 32
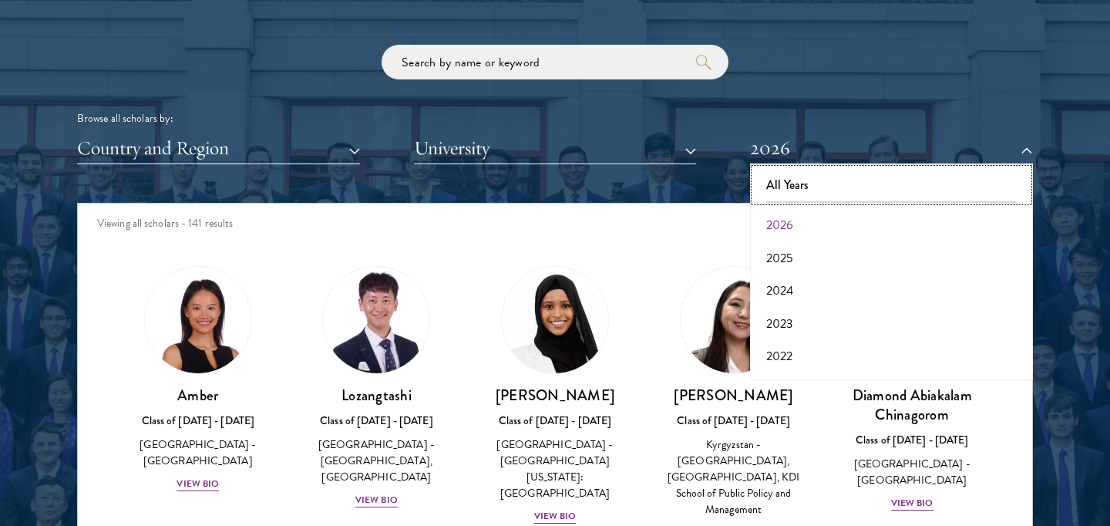
click at [819, 177] on button "All Years" at bounding box center [892, 185] width 274 height 32
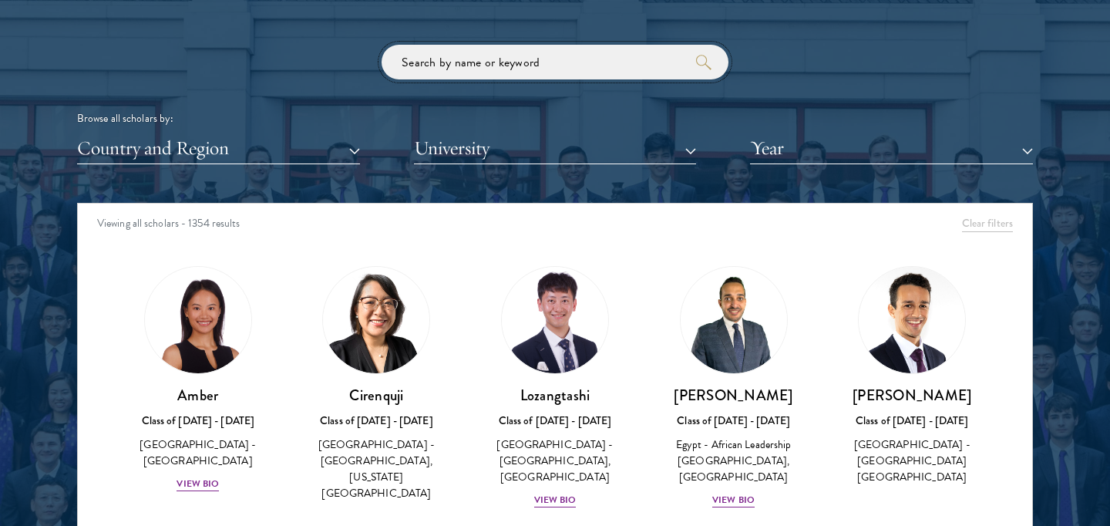
click at [448, 64] on input "search" at bounding box center [555, 62] width 347 height 35
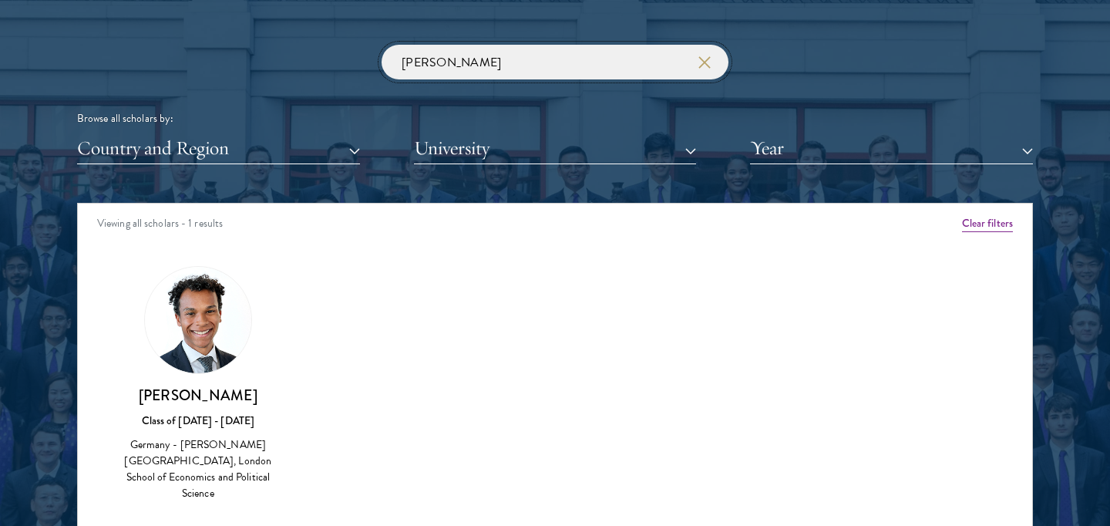
type input "[PERSON_NAME]"
click at [205, 338] on img at bounding box center [198, 320] width 106 height 106
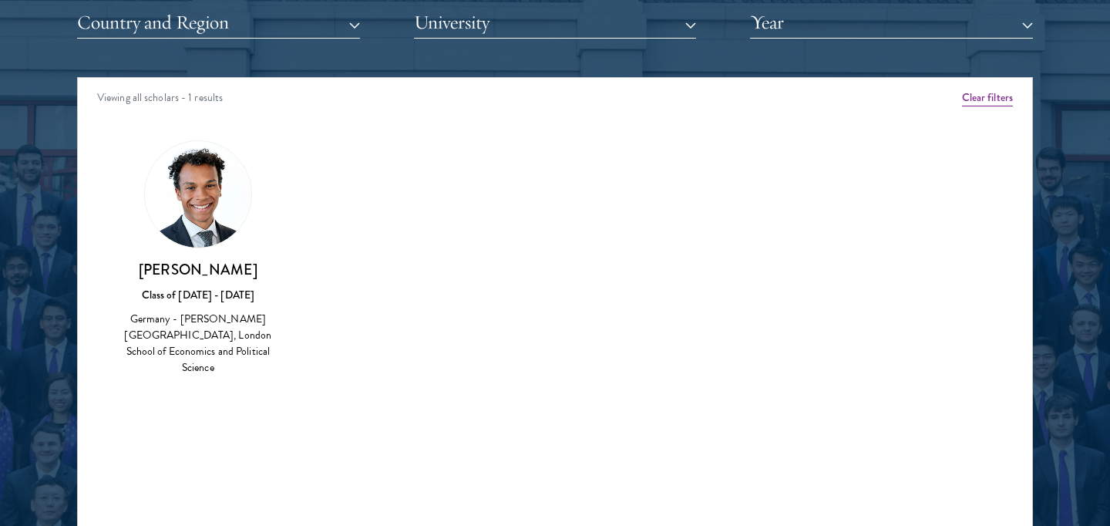
scroll to position [1985, 0]
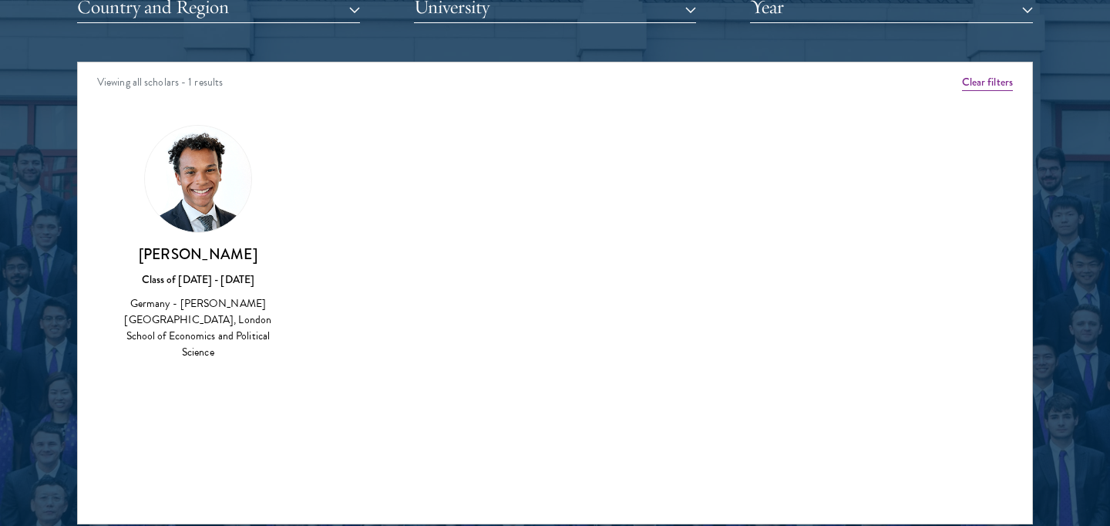
click at [203, 317] on div "Germany - [PERSON_NAME][GEOGRAPHIC_DATA], London School of Economics and Politi…" at bounding box center [198, 327] width 148 height 65
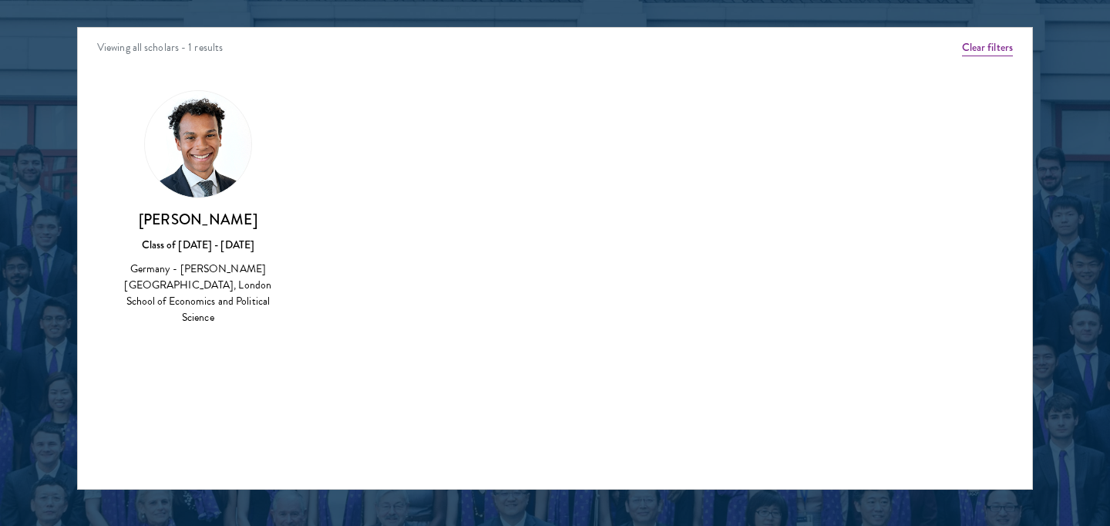
scroll to position [2024, 0]
